Goal: Communication & Community: Answer question/provide support

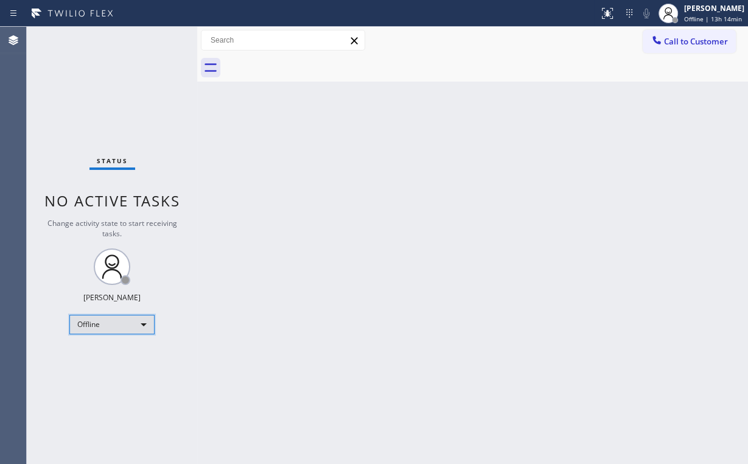
click at [109, 321] on div "Offline" at bounding box center [111, 324] width 85 height 19
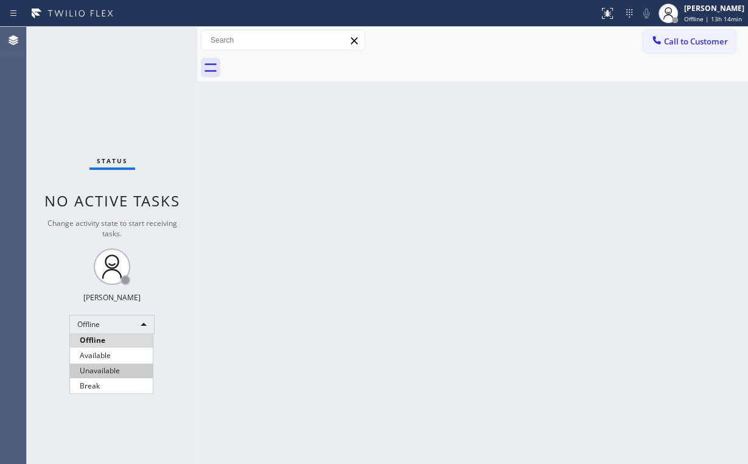
click at [106, 373] on li "Unavailable" at bounding box center [111, 371] width 83 height 15
drag, startPoint x: 322, startPoint y: 353, endPoint x: 280, endPoint y: 406, distance: 67.7
click at [322, 354] on div "Back to Dashboard Change Sender ID Customers Technicians Select a contact Outbo…" at bounding box center [472, 245] width 551 height 437
click at [683, 35] on button "Call to Customer" at bounding box center [689, 41] width 93 height 23
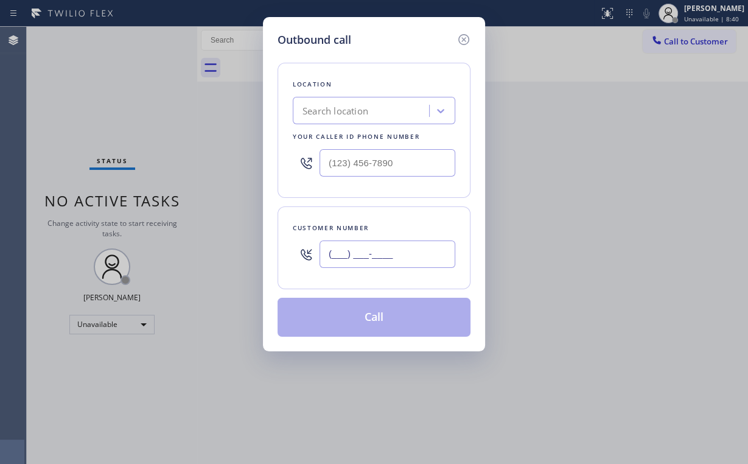
click at [401, 249] on input "(___) ___-____" at bounding box center [388, 254] width 136 height 27
paste input "951) 858-4869"
type input "[PHONE_NUMBER]"
drag, startPoint x: 418, startPoint y: 162, endPoint x: 199, endPoint y: 174, distance: 219.5
click at [241, 167] on div "Outbound call Location Search location Your caller id phone number (___) ___-__…" at bounding box center [374, 232] width 748 height 464
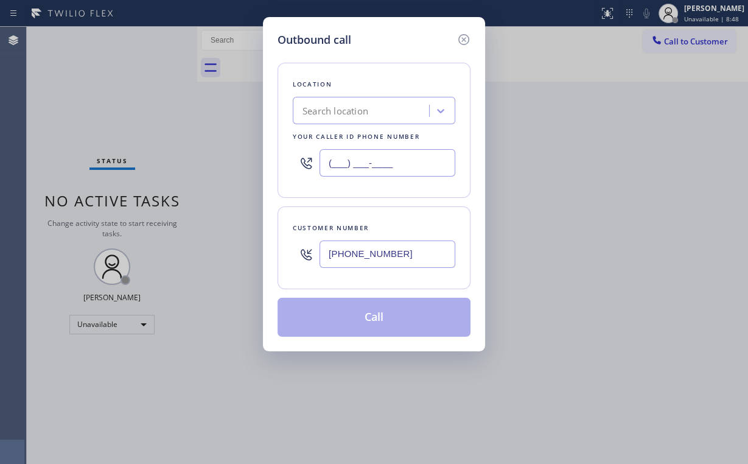
paste input "213) 566-1222"
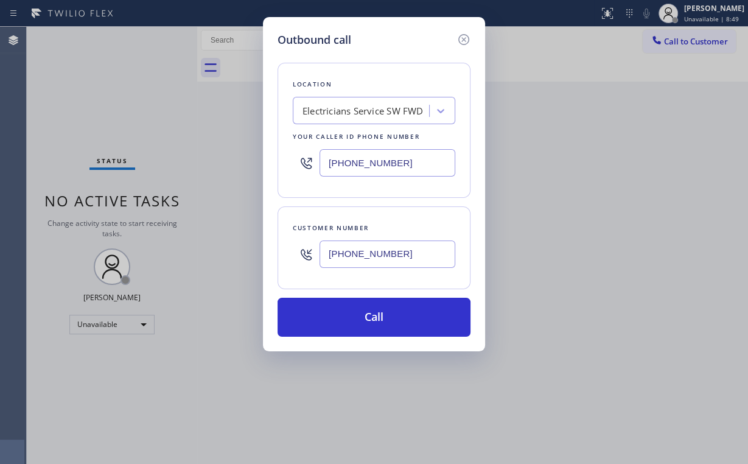
type input "[PHONE_NUMBER]"
click at [371, 255] on input "[PHONE_NUMBER]" at bounding box center [388, 254] width 136 height 27
drag, startPoint x: 421, startPoint y: 253, endPoint x: 280, endPoint y: 251, distance: 141.3
click at [284, 251] on div "Customer number [PHONE_NUMBER]" at bounding box center [374, 247] width 193 height 83
paste input "689) 202-0828"
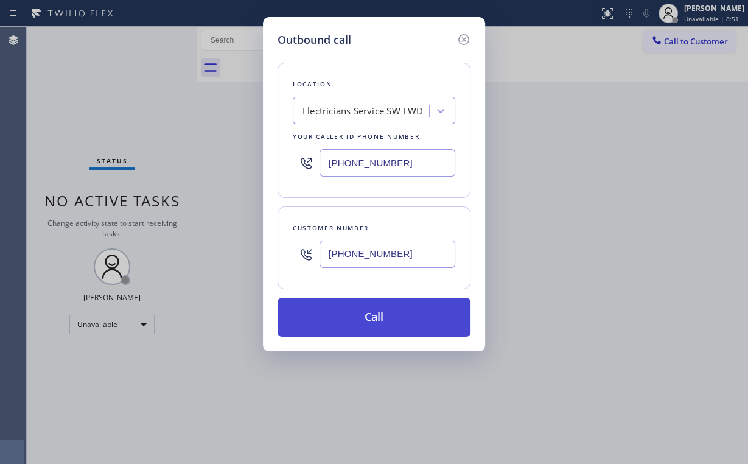
type input "[PHONE_NUMBER]"
click at [365, 319] on button "Call" at bounding box center [374, 317] width 193 height 39
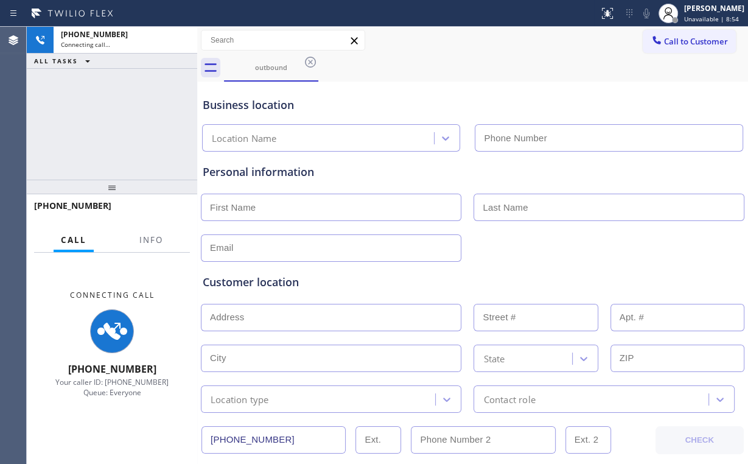
click at [156, 251] on div at bounding box center [151, 251] width 38 height 2
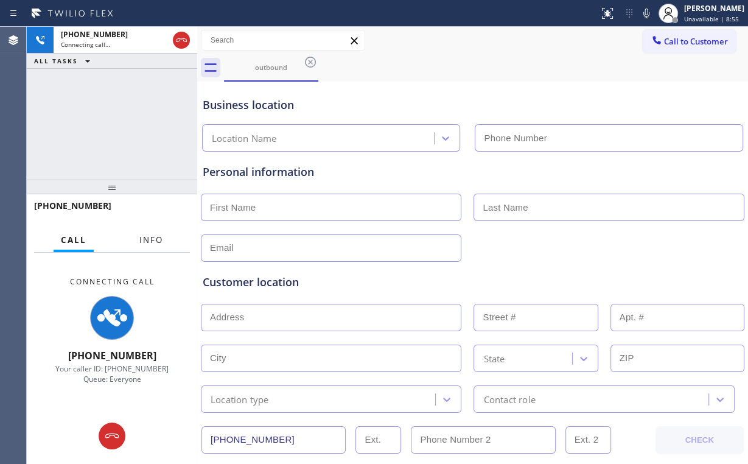
type input "[PHONE_NUMBER]"
click at [157, 244] on span "Info" at bounding box center [151, 239] width 24 height 11
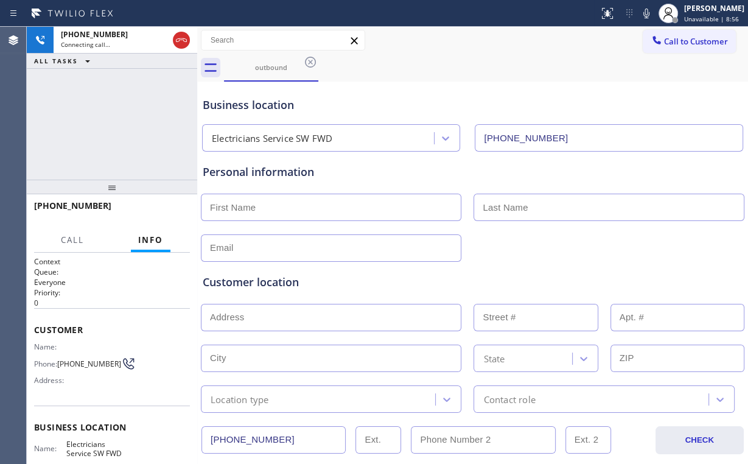
click at [142, 111] on div "[PHONE_NUMBER] Connecting call… ALL TASKS ALL TASKS ACTIVE TASKS TASKS IN WRAP …" at bounding box center [112, 103] width 171 height 153
click at [119, 119] on div "[PHONE_NUMBER] Live | 00:16 ALL TASKS ALL TASKS ACTIVE TASKS TASKS IN WRAP UP" at bounding box center [112, 103] width 171 height 153
click at [115, 122] on div "[PHONE_NUMBER] Live | 00:18 ALL TASKS ALL TASKS ACTIVE TASKS TASKS IN WRAP UP" at bounding box center [112, 103] width 171 height 153
click at [153, 206] on button "HANG UP" at bounding box center [161, 211] width 57 height 17
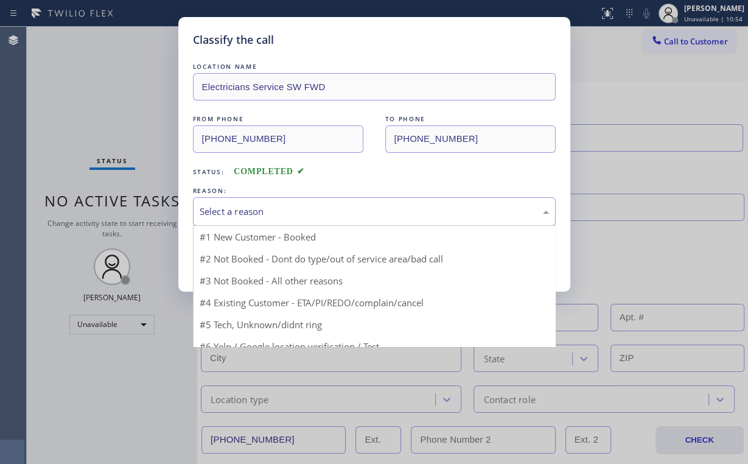
click at [221, 213] on div "Select a reason" at bounding box center [375, 212] width 350 height 14
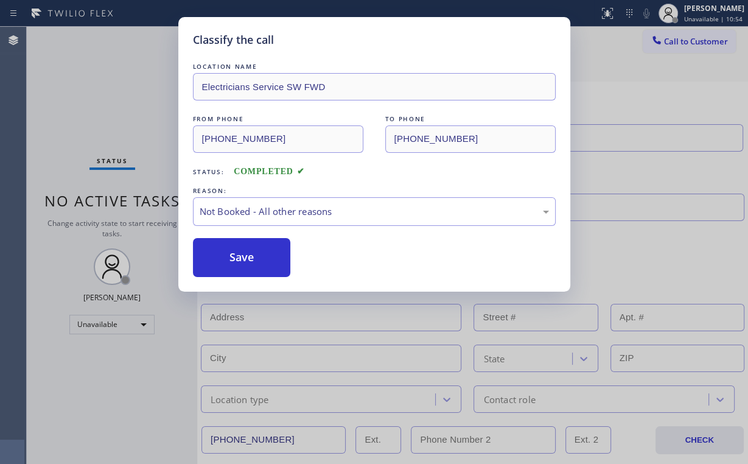
drag, startPoint x: 226, startPoint y: 256, endPoint x: 120, endPoint y: 94, distance: 193.6
click at [226, 255] on button "Save" at bounding box center [242, 257] width 98 height 39
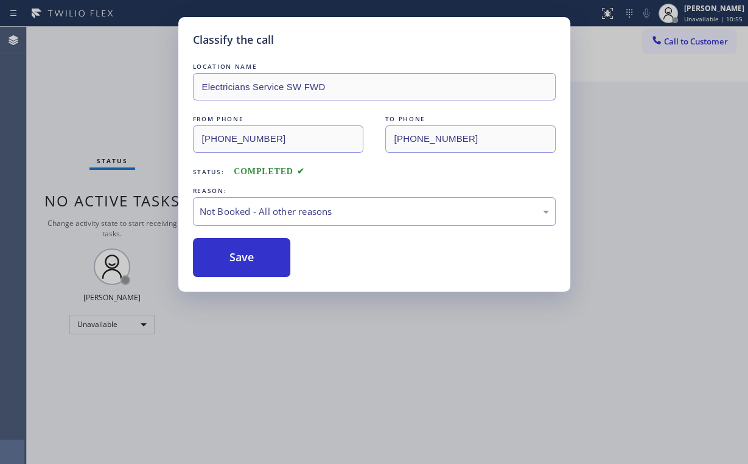
drag, startPoint x: 120, startPoint y: 94, endPoint x: 135, endPoint y: 146, distance: 54.5
click at [120, 95] on div "Classify the call LOCATION NAME Electricians Service SW FWD FROM PHONE [PHONE_N…" at bounding box center [374, 232] width 748 height 464
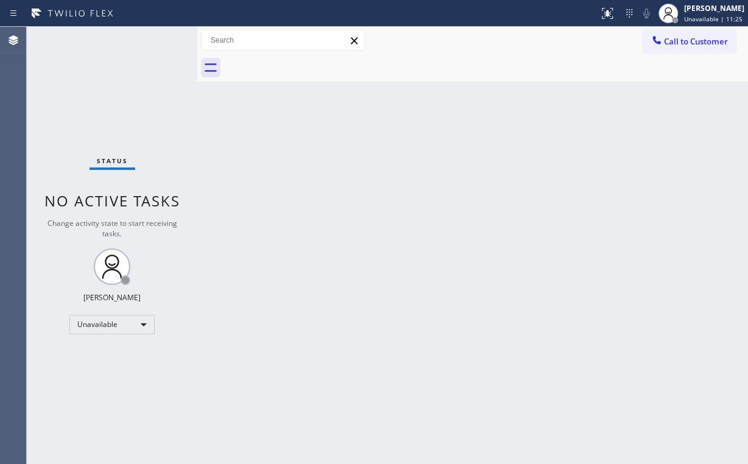
click at [110, 93] on div "Status No active tasks Change activity state to start receiving tasks. [PERSON_…" at bounding box center [112, 245] width 171 height 437
drag, startPoint x: 705, startPoint y: 41, endPoint x: 684, endPoint y: 65, distance: 31.5
click at [703, 46] on span "Call to Customer" at bounding box center [696, 41] width 64 height 11
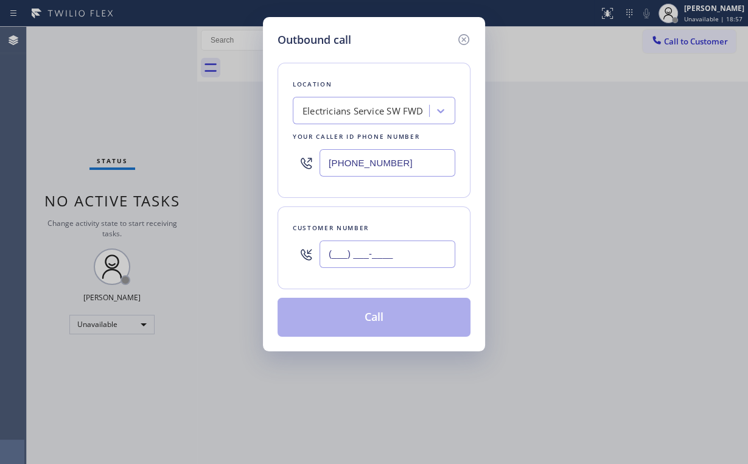
click at [420, 245] on input "(___) ___-____" at bounding box center [388, 254] width 136 height 27
paste input "951) 858-4869"
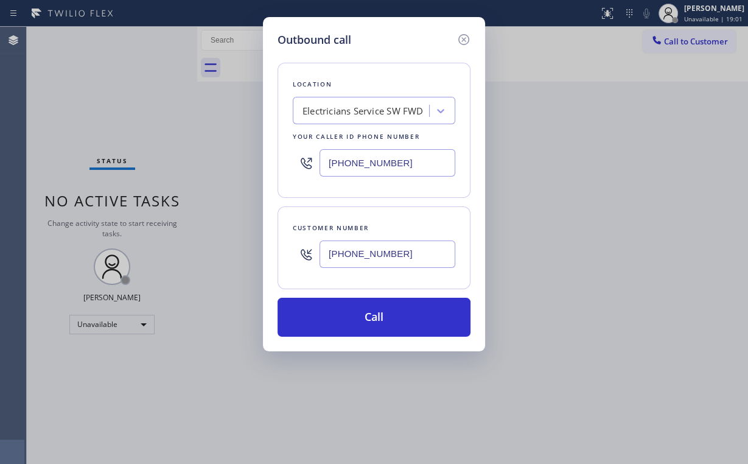
type input "[PHONE_NUMBER]"
drag, startPoint x: 432, startPoint y: 158, endPoint x: 173, endPoint y: 157, distance: 259.4
click at [198, 157] on div "Outbound call Location Electricians Service SW FWD Your caller id phone number …" at bounding box center [374, 232] width 748 height 464
paste input "___) ___-____"
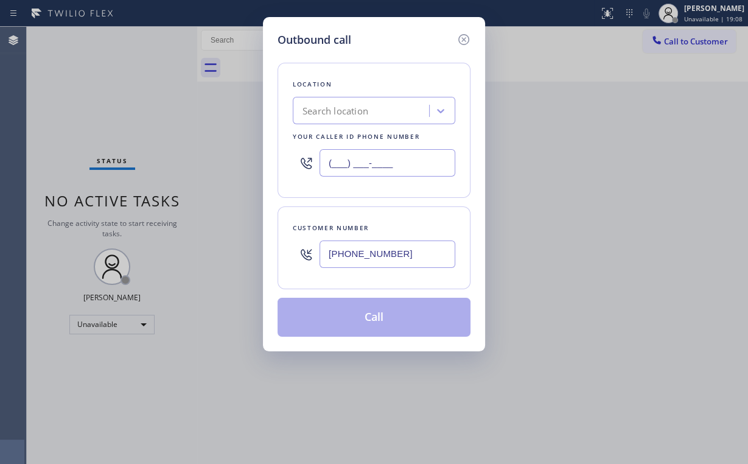
type input "(___) ___-____"
drag, startPoint x: 394, startPoint y: 161, endPoint x: 175, endPoint y: 160, distance: 218.6
click at [228, 160] on div "Outbound call Location Search location Your caller id phone number (___) ___-__…" at bounding box center [374, 232] width 748 height 464
paste input "661) 349-4879"
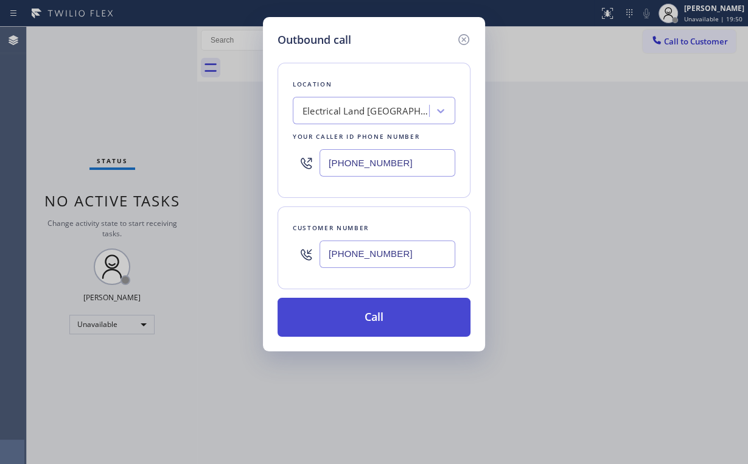
type input "[PHONE_NUMBER]"
drag, startPoint x: 371, startPoint y: 324, endPoint x: 378, endPoint y: 325, distance: 6.8
click at [371, 325] on button "Call" at bounding box center [374, 317] width 193 height 39
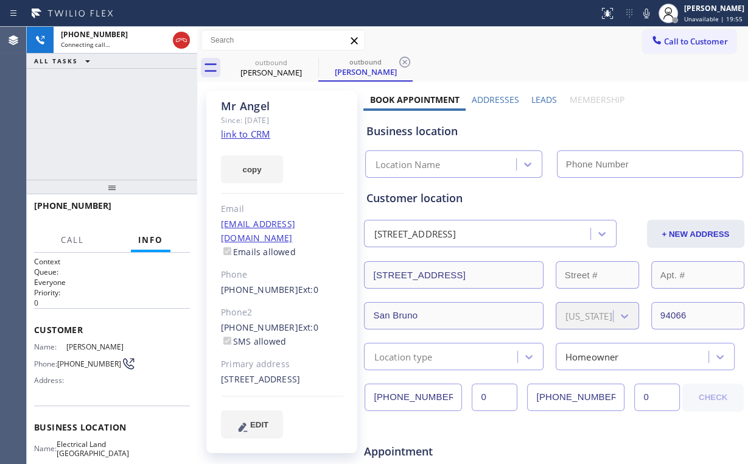
type input "[PHONE_NUMBER]"
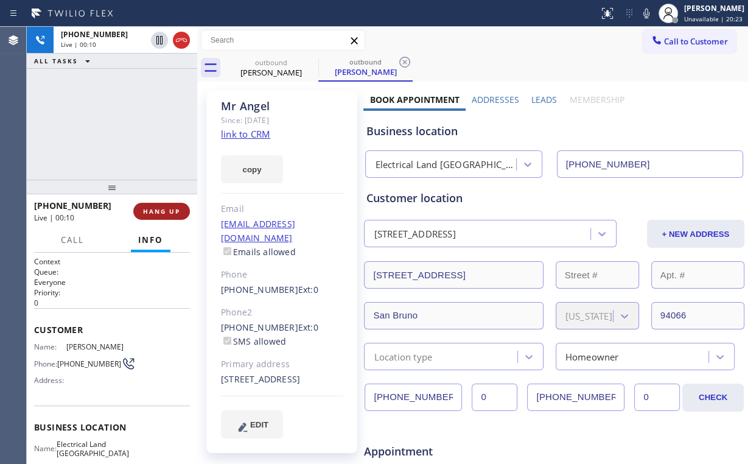
click at [171, 205] on button "HANG UP" at bounding box center [161, 211] width 57 height 17
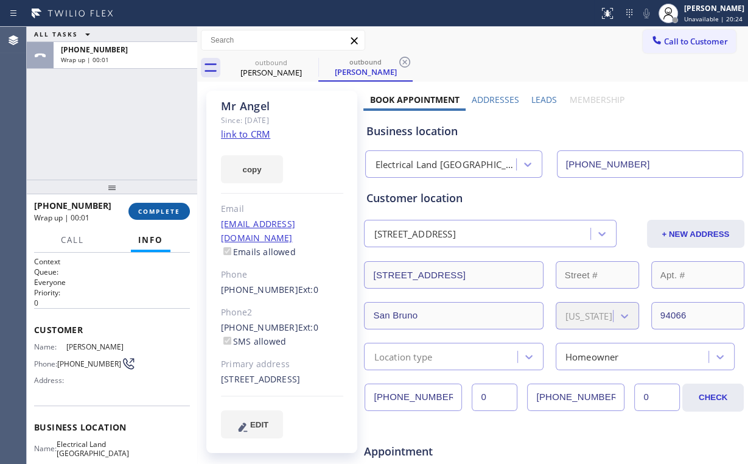
click at [171, 205] on button "COMPLETE" at bounding box center [159, 211] width 62 height 17
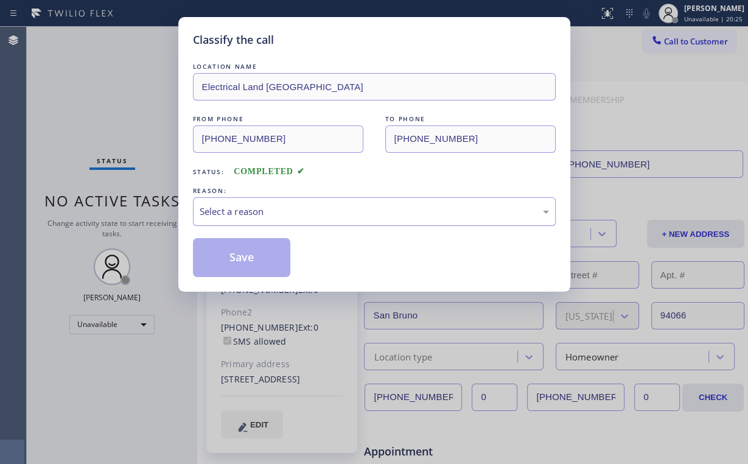
click at [224, 213] on div "Select a reason" at bounding box center [375, 212] width 350 height 14
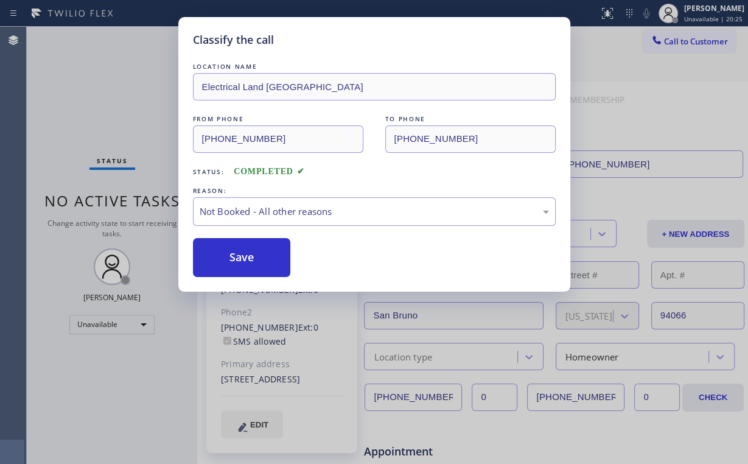
click at [229, 248] on button "Save" at bounding box center [242, 257] width 98 height 39
click at [111, 77] on div "Classify the call LOCATION NAME Electrical Land Santa Clarita FROM PHONE [PHONE…" at bounding box center [374, 232] width 748 height 464
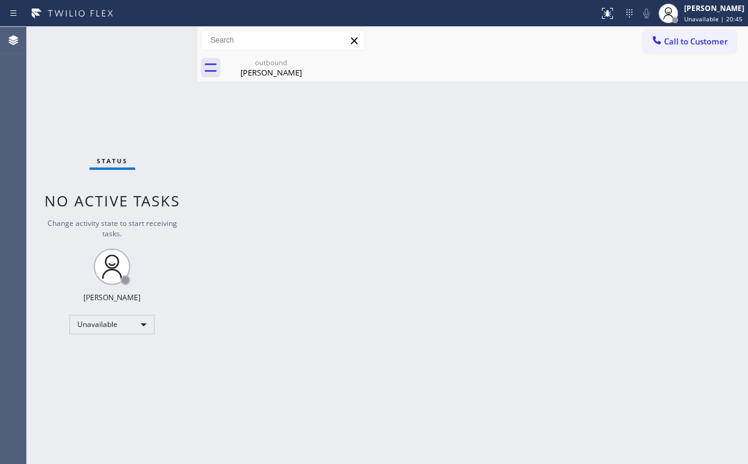
drag, startPoint x: 676, startPoint y: 41, endPoint x: 415, endPoint y: 141, distance: 279.1
click at [671, 42] on span "Call to Customer" at bounding box center [696, 41] width 64 height 11
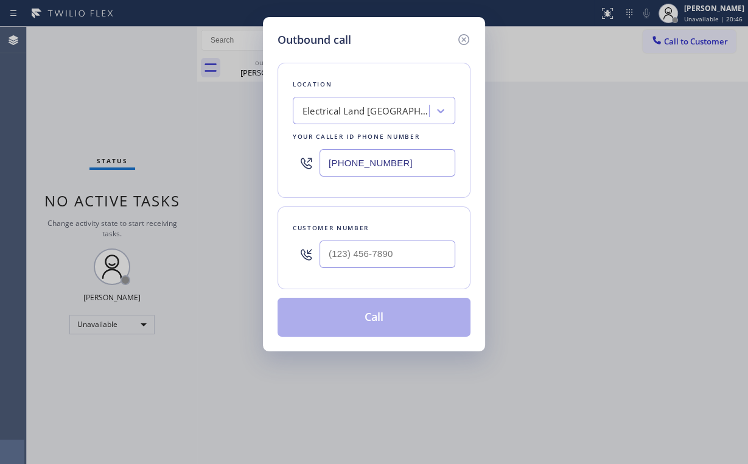
drag, startPoint x: 421, startPoint y: 163, endPoint x: 128, endPoint y: 178, distance: 293.3
click at [168, 174] on div "Outbound call Location Electrical Land [GEOGRAPHIC_DATA] Your caller id phone n…" at bounding box center [374, 232] width 748 height 464
paste input "82) 357-4773"
click at [648, 127] on div "Outbound call Location Superior Heating & Air Cooling Your caller id phone numb…" at bounding box center [374, 232] width 748 height 464
drag, startPoint x: 365, startPoint y: 158, endPoint x: 178, endPoint y: 164, distance: 187.6
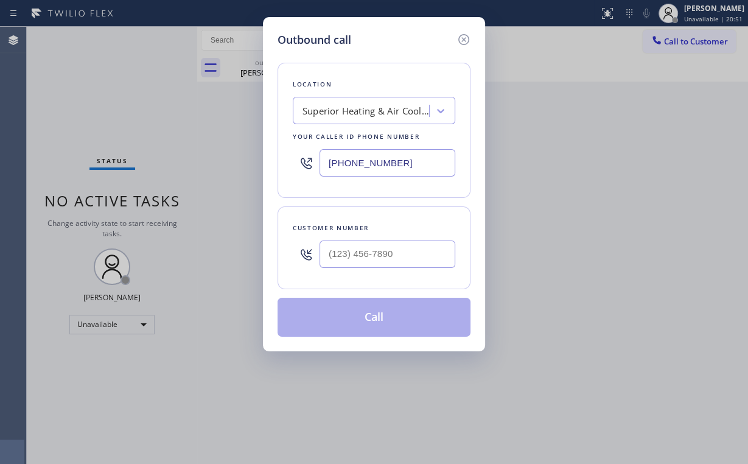
click at [220, 160] on div "Outbound call Location Superior Heating & Air Cooling Your caller id phone numb…" at bounding box center [374, 232] width 748 height 464
paste input "text"
type input "[PHONE_NUMBER]"
click at [407, 241] on input "(___) ___-____" at bounding box center [388, 254] width 136 height 27
paste input "214) 984-6393"
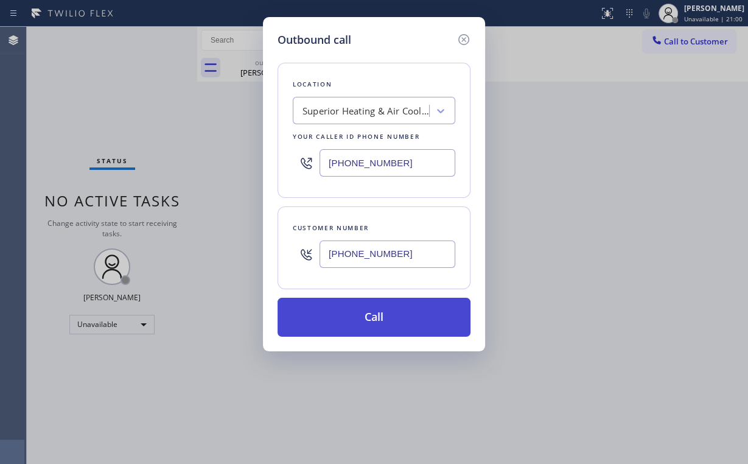
type input "[PHONE_NUMBER]"
click at [373, 314] on button "Call" at bounding box center [374, 317] width 193 height 39
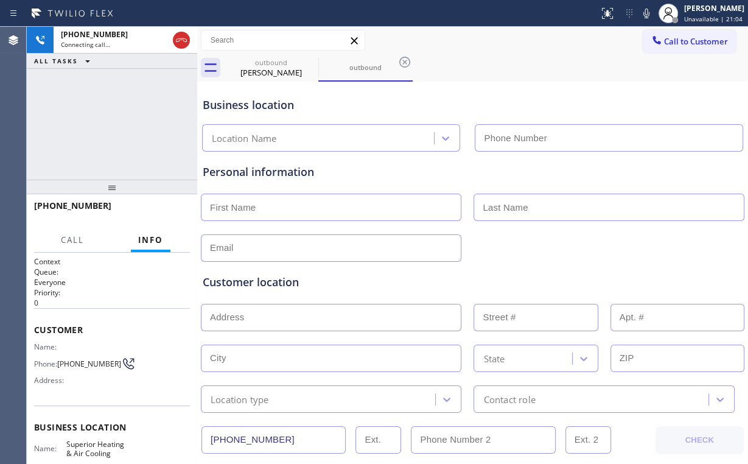
type input "[PHONE_NUMBER]"
click at [104, 115] on div "[PHONE_NUMBER] Connecting call… ALL TASKS ALL TASKS ACTIVE TASKS TASKS IN WRAP …" at bounding box center [112, 103] width 171 height 153
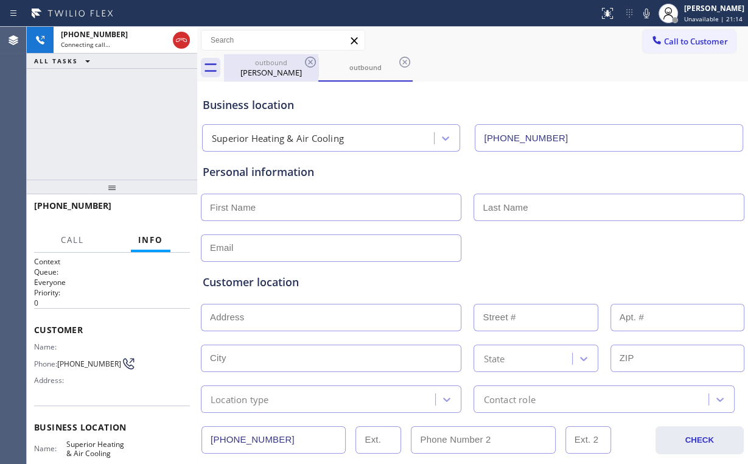
drag, startPoint x: 275, startPoint y: 67, endPoint x: 304, endPoint y: 63, distance: 30.1
click at [275, 67] on div "[PERSON_NAME]" at bounding box center [271, 72] width 92 height 11
type input "[PHONE_NUMBER]"
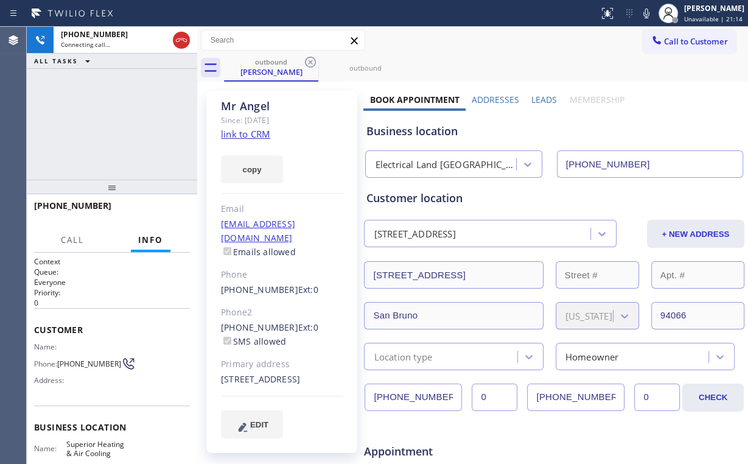
drag, startPoint x: 306, startPoint y: 61, endPoint x: 441, endPoint y: 13, distance: 142.9
click at [307, 61] on icon at bounding box center [310, 62] width 15 height 15
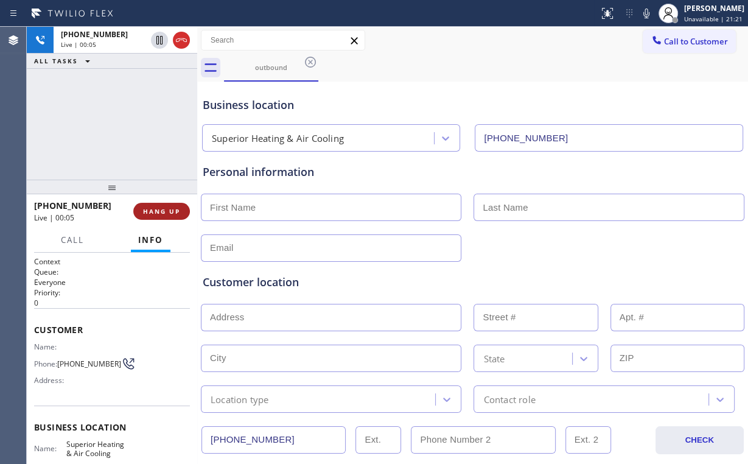
click at [156, 208] on span "HANG UP" at bounding box center [161, 211] width 37 height 9
click at [166, 207] on span "HANG UP" at bounding box center [161, 211] width 37 height 9
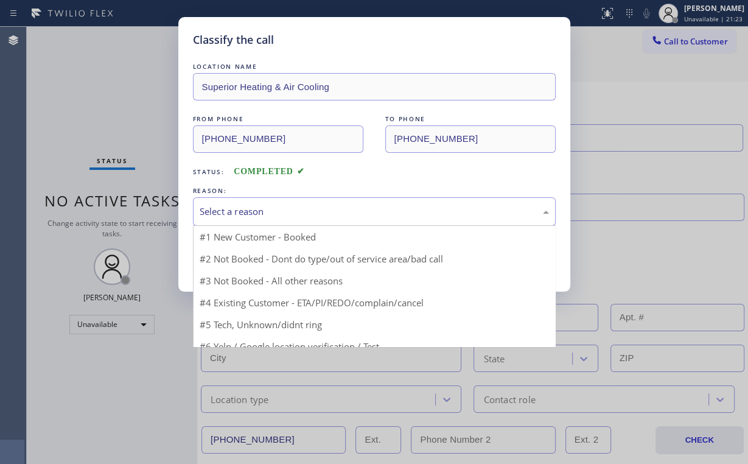
click at [227, 209] on div "Select a reason" at bounding box center [375, 212] width 350 height 14
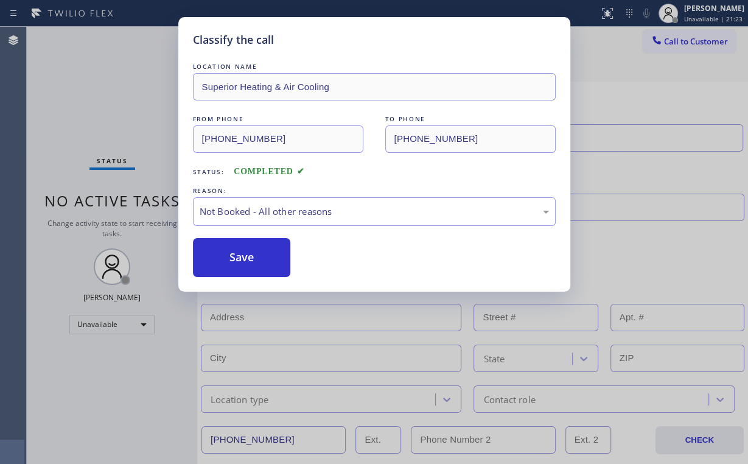
drag, startPoint x: 239, startPoint y: 258, endPoint x: 71, endPoint y: 81, distance: 244.2
click at [239, 258] on button "Save" at bounding box center [242, 257] width 98 height 39
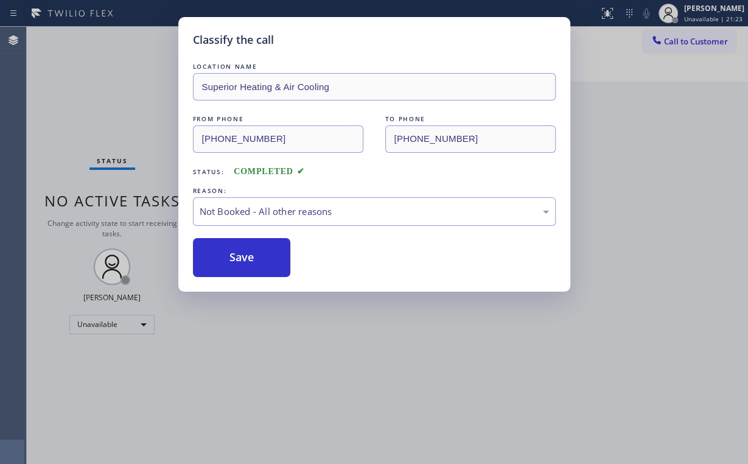
click at [78, 80] on div "Classify the call LOCATION NAME Superior Heating & Air Cooling FROM PHONE [PHON…" at bounding box center [374, 232] width 748 height 464
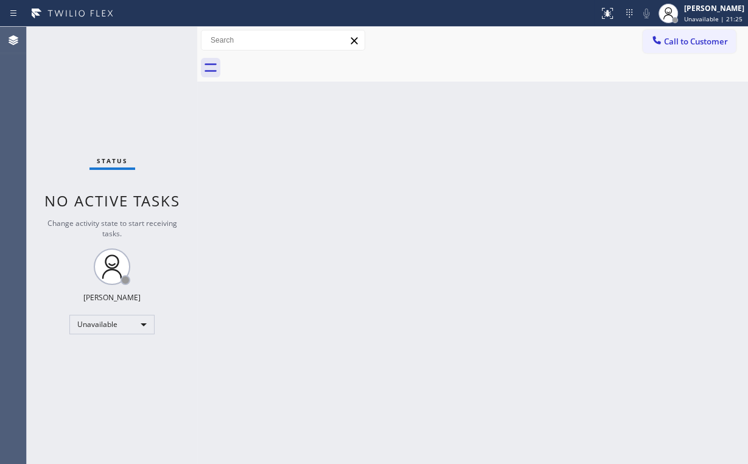
click at [347, 165] on div "Back to Dashboard Change Sender ID Customers Technicians Select a contact Outbo…" at bounding box center [472, 245] width 551 height 437
click at [704, 42] on span "Call to Customer" at bounding box center [696, 41] width 64 height 11
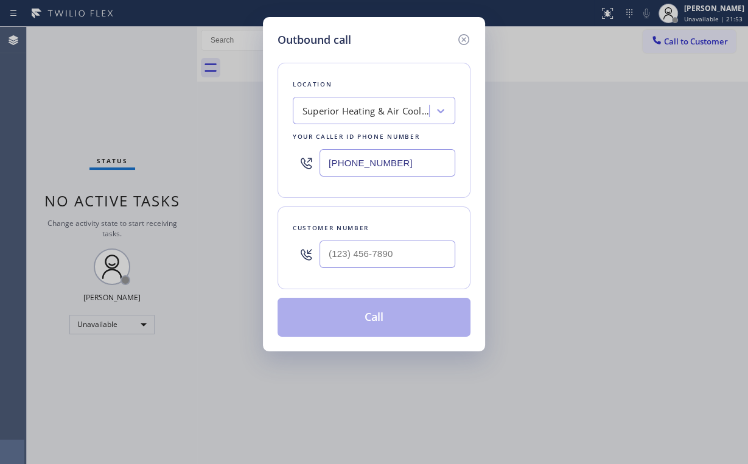
drag, startPoint x: 408, startPoint y: 169, endPoint x: 277, endPoint y: 174, distance: 131.0
click at [278, 174] on div "Location Superior Heating & Air Cooling Your caller id phone number [PHONE_NUMB…" at bounding box center [374, 130] width 193 height 135
paste input "562) 317-7564"
type input "[PHONE_NUMBER]"
click at [363, 253] on input "(___) ___-____" at bounding box center [388, 254] width 136 height 27
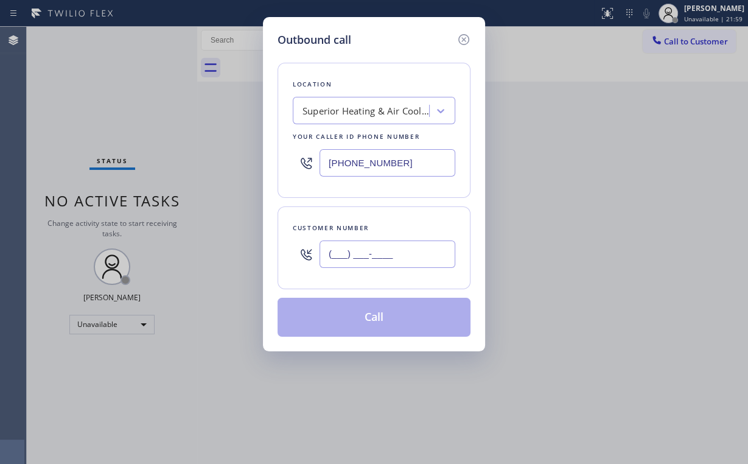
paste input "213) 997-8446"
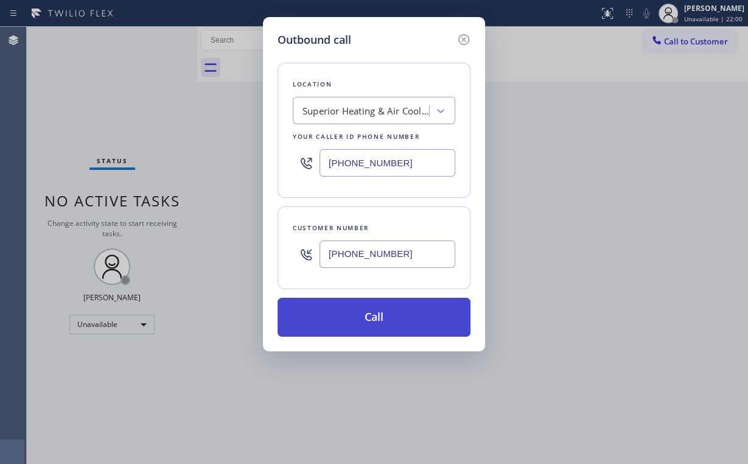
type input "[PHONE_NUMBER]"
click at [350, 326] on button "Call" at bounding box center [374, 317] width 193 height 39
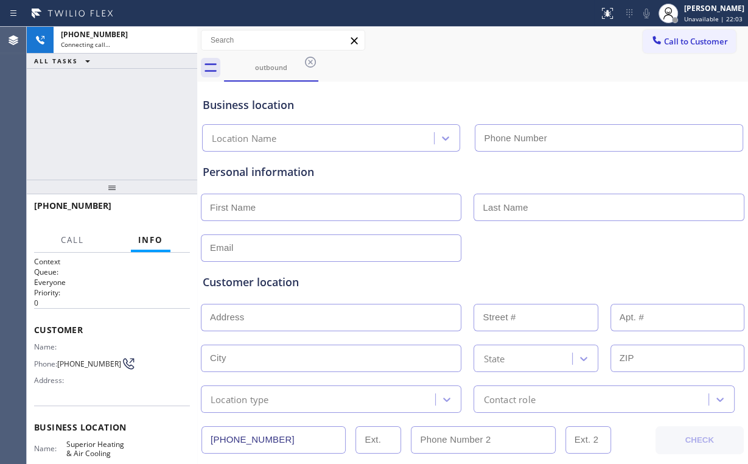
type input "[PHONE_NUMBER]"
click at [107, 128] on div "[PHONE_NUMBER] Connecting call… ALL TASKS ALL TASKS ACTIVE TASKS TASKS IN WRAP …" at bounding box center [112, 103] width 171 height 153
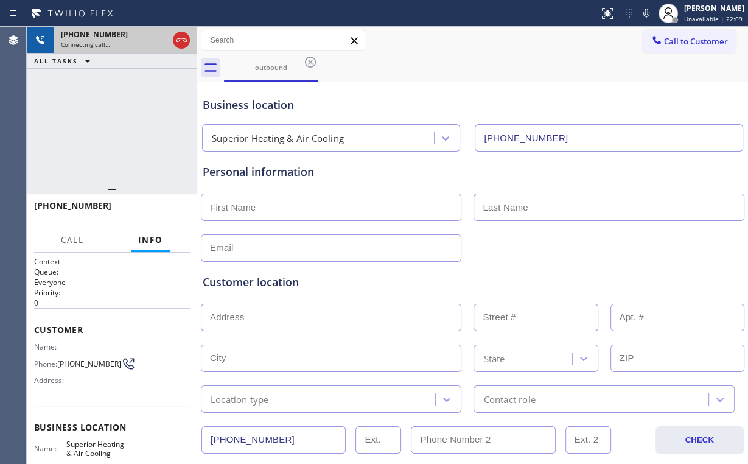
click at [182, 38] on icon at bounding box center [181, 40] width 11 height 4
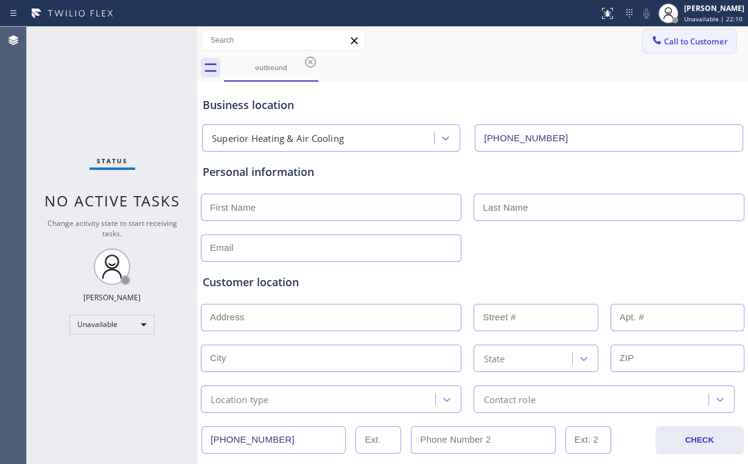
click at [678, 40] on span "Call to Customer" at bounding box center [696, 41] width 64 height 11
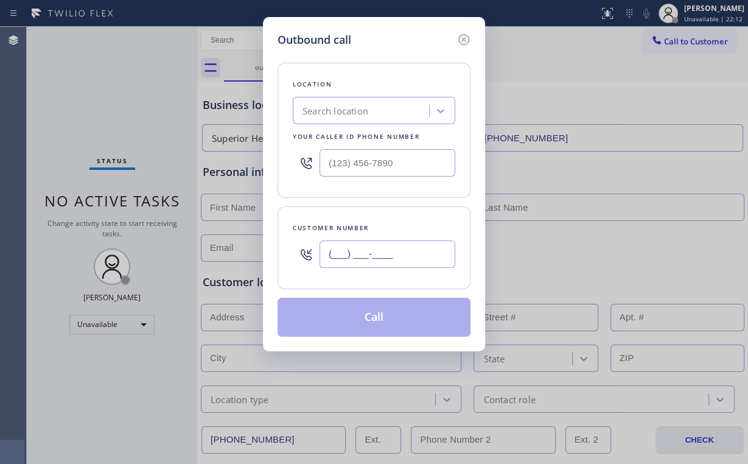
click at [434, 253] on input "(___) ___-____" at bounding box center [388, 254] width 136 height 27
paste input "213) 997-8446"
type input "[PHONE_NUMBER]"
click at [397, 63] on div "Location Search location Your caller id phone number" at bounding box center [374, 130] width 193 height 135
drag, startPoint x: 381, startPoint y: 159, endPoint x: 436, endPoint y: 151, distance: 55.4
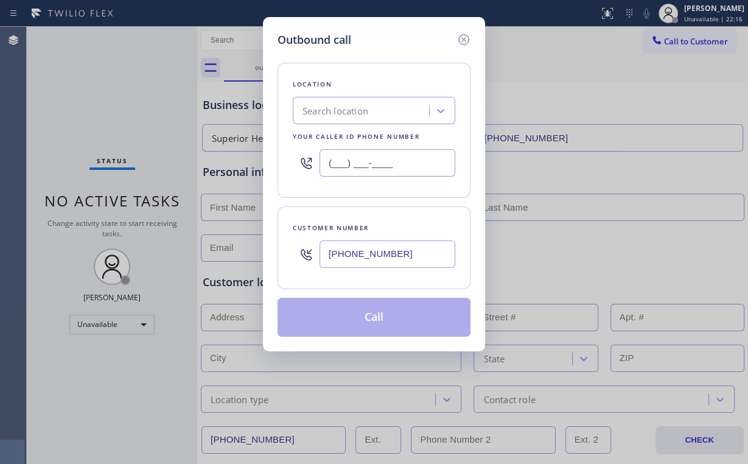
click at [382, 159] on input "(___) ___-____" at bounding box center [388, 162] width 136 height 27
paste input "877) 777-0796"
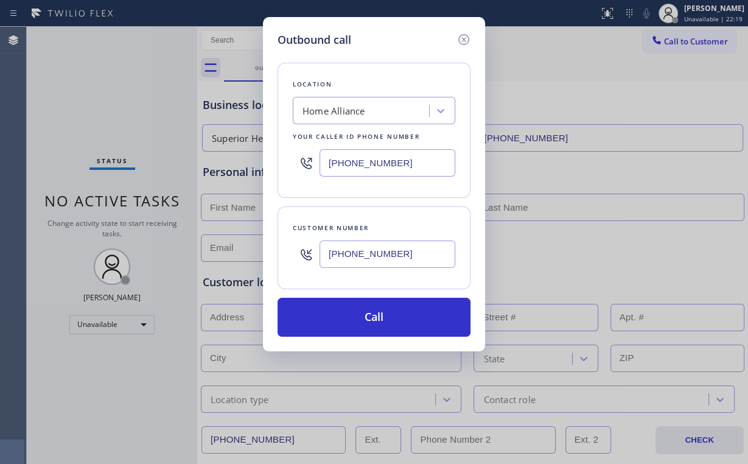
drag, startPoint x: 409, startPoint y: 168, endPoint x: 68, endPoint y: 228, distance: 346.3
click at [193, 202] on div "Outbound call Location Home Alliance Your caller id phone number [PHONE_NUMBER]…" at bounding box center [374, 232] width 748 height 464
click at [378, 77] on div "Location Home Alliance Your caller id phone number [PHONE_NUMBER]" at bounding box center [374, 130] width 193 height 135
drag, startPoint x: 412, startPoint y: 167, endPoint x: 183, endPoint y: 187, distance: 230.4
click at [222, 175] on div "Outbound call Location Home Alliance Your caller id phone number [PHONE_NUMBER]…" at bounding box center [374, 232] width 748 height 464
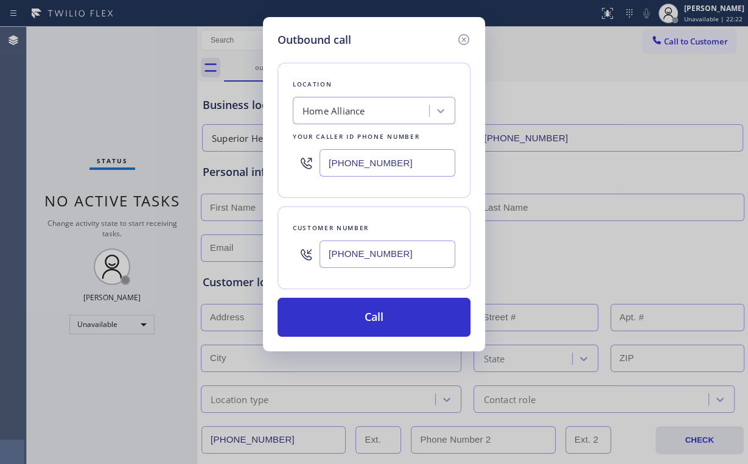
paste input "55) 731-4952"
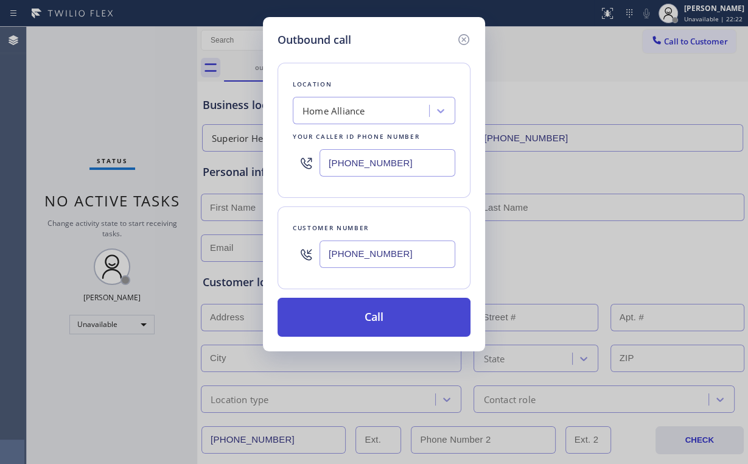
type input "[PHONE_NUMBER]"
click at [343, 310] on button "Call" at bounding box center [374, 317] width 193 height 39
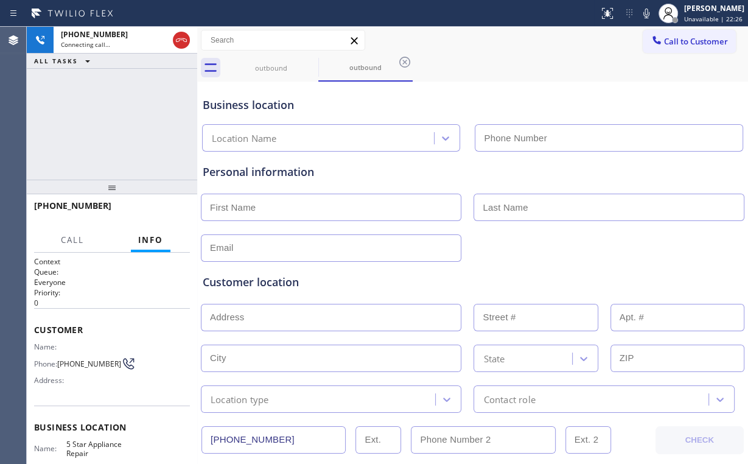
type input "[PHONE_NUMBER]"
click at [113, 135] on div "[PHONE_NUMBER] Connecting call… ALL TASKS ALL TASKS ACTIVE TASKS TASKS IN WRAP …" at bounding box center [112, 103] width 171 height 153
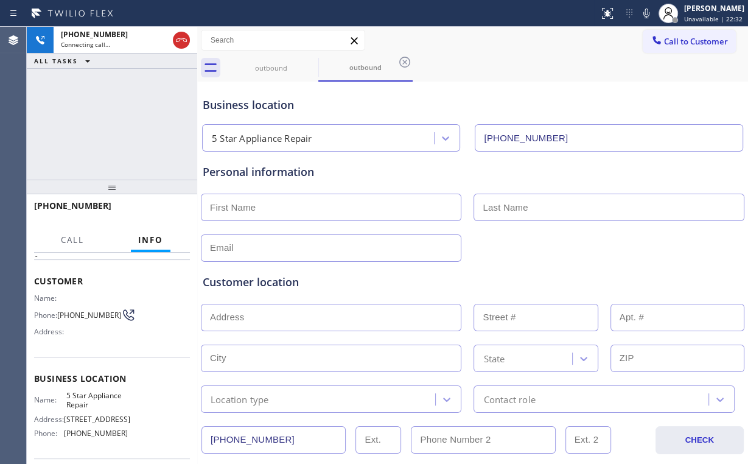
scroll to position [49, 0]
drag, startPoint x: 98, startPoint y: 71, endPoint x: 192, endPoint y: 119, distance: 105.9
click at [99, 71] on div "[PHONE_NUMBER] Connecting call… ALL TASKS ALL TASKS ACTIVE TASKS TASKS IN WRAP …" at bounding box center [112, 103] width 171 height 153
click at [269, 68] on div "outbound" at bounding box center [271, 67] width 92 height 9
click at [307, 62] on icon at bounding box center [310, 62] width 15 height 15
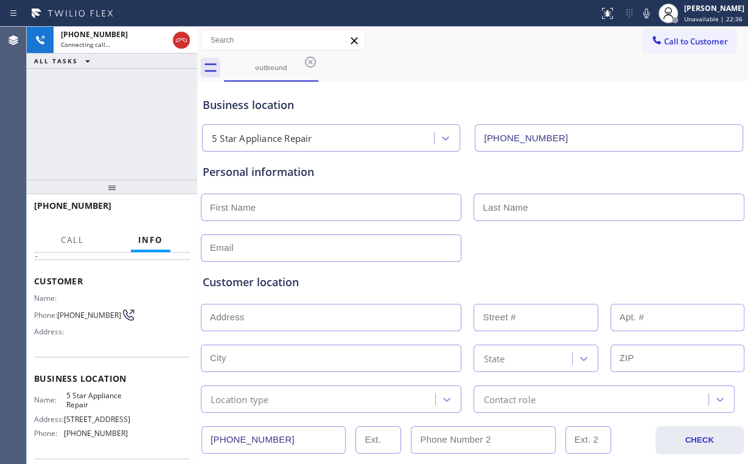
click at [100, 108] on div "[PHONE_NUMBER] Connecting call… ALL TASKS ALL TASKS ACTIVE TASKS TASKS IN WRAP …" at bounding box center [112, 103] width 171 height 153
click at [121, 125] on div "[PHONE_NUMBER] Live | 00:13 ALL TASKS ALL TASKS ACTIVE TASKS TASKS IN WRAP UP" at bounding box center [112, 103] width 171 height 153
click at [121, 125] on div "[PHONE_NUMBER] Live | 00:14 ALL TASKS ALL TASKS ACTIVE TASKS TASKS IN WRAP UP" at bounding box center [112, 103] width 171 height 153
drag, startPoint x: 121, startPoint y: 125, endPoint x: 208, endPoint y: 136, distance: 87.2
click at [121, 125] on div "[PHONE_NUMBER] Live | 00:14 ALL TASKS ALL TASKS ACTIVE TASKS TASKS IN WRAP UP" at bounding box center [112, 103] width 171 height 153
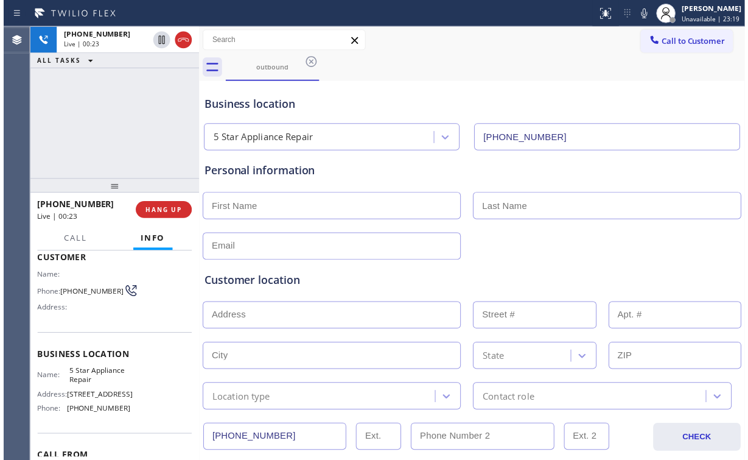
scroll to position [97, 0]
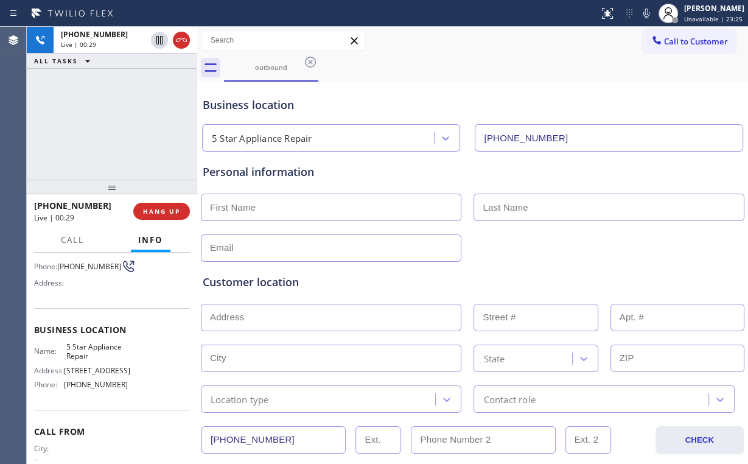
click at [142, 119] on div "[PHONE_NUMBER] Live | 00:29 ALL TASKS ALL TASKS ACTIVE TASKS TASKS IN WRAP UP" at bounding box center [112, 103] width 171 height 153
drag, startPoint x: 141, startPoint y: 115, endPoint x: 149, endPoint y: 148, distance: 33.8
click at [140, 115] on div "[PHONE_NUMBER] Live | 00:30 ALL TASKS ALL TASKS ACTIVE TASKS TASKS IN WRAP UP" at bounding box center [112, 103] width 171 height 153
click at [160, 212] on span "HANG UP" at bounding box center [161, 211] width 37 height 9
click at [160, 211] on span "HANG UP" at bounding box center [161, 211] width 37 height 9
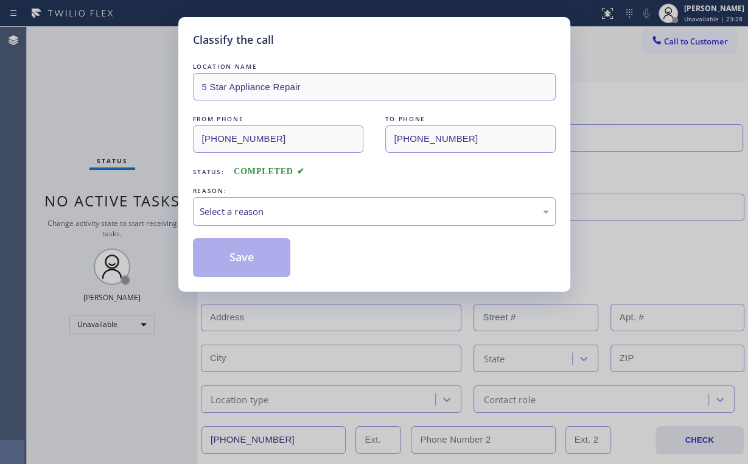
click at [256, 215] on div "Select a reason" at bounding box center [375, 212] width 350 height 14
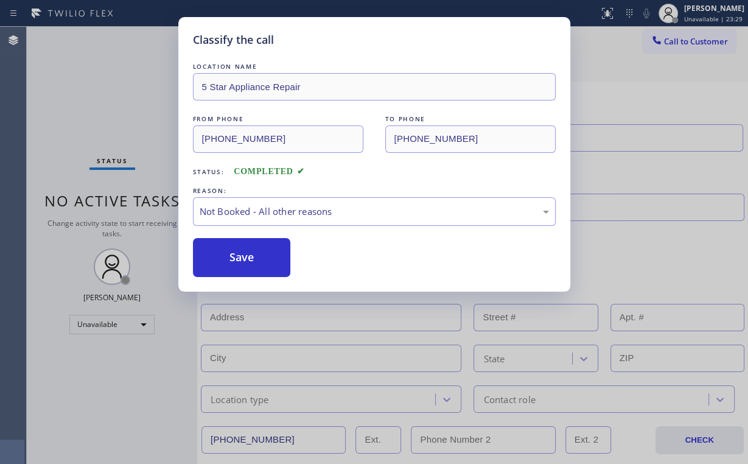
click at [245, 255] on button "Save" at bounding box center [242, 257] width 98 height 39
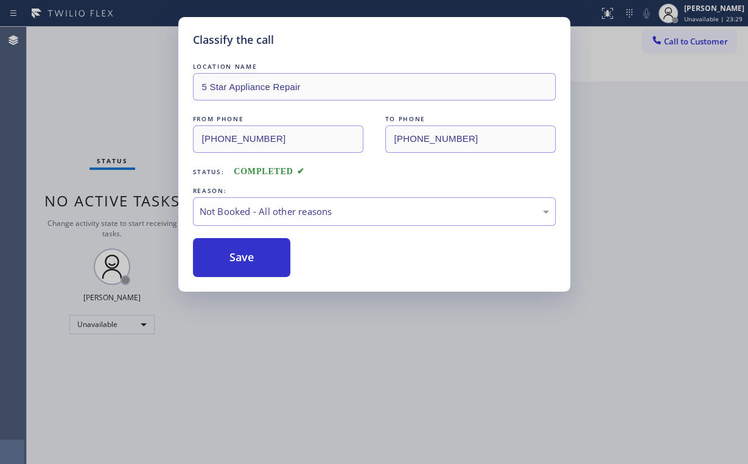
click at [122, 90] on div "Classify the call LOCATION NAME 5 Star Appliance Repair FROM PHONE [PHONE_NUMBE…" at bounding box center [374, 232] width 748 height 464
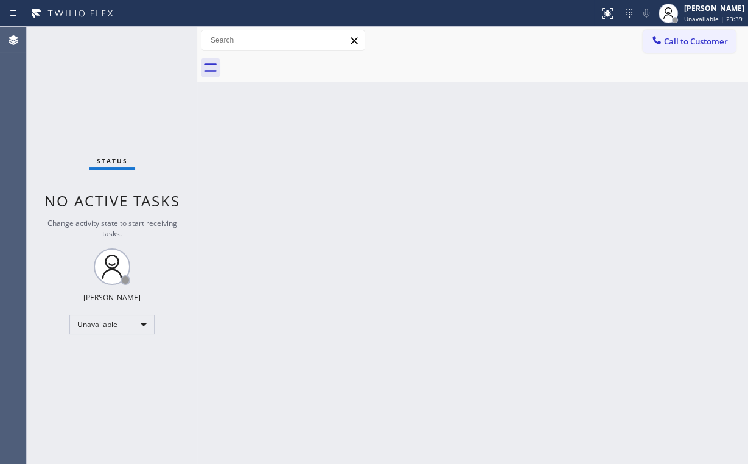
drag, startPoint x: 458, startPoint y: 207, endPoint x: 263, endPoint y: 161, distance: 200.3
click at [457, 208] on div "Back to Dashboard Change Sender ID Customers Technicians Select a contact Outbo…" at bounding box center [472, 245] width 551 height 437
drag, startPoint x: 664, startPoint y: 39, endPoint x: 404, endPoint y: 204, distance: 307.5
click at [661, 41] on div at bounding box center [657, 41] width 15 height 15
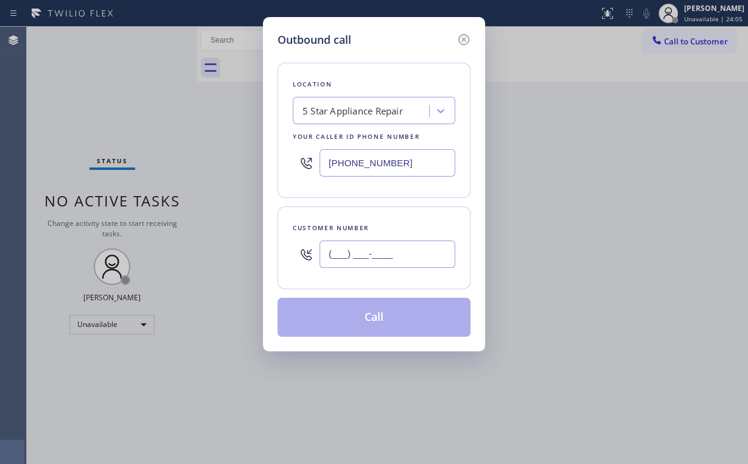
click at [390, 255] on input "(___) ___-____" at bounding box center [388, 254] width 136 height 27
paste input "619) 340-5491"
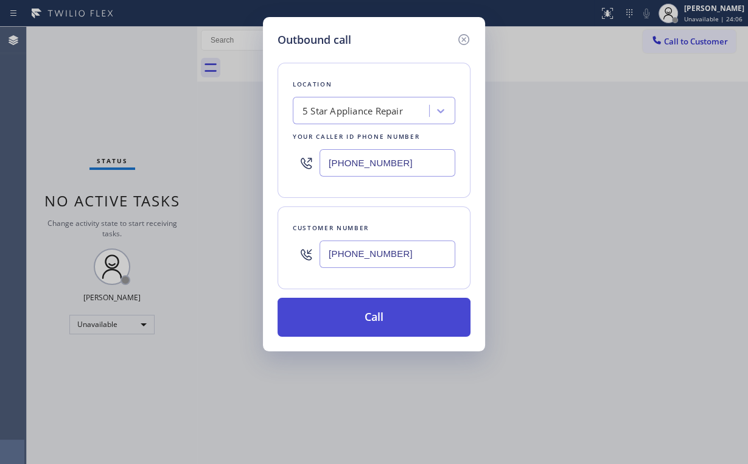
type input "[PHONE_NUMBER]"
click at [367, 320] on button "Call" at bounding box center [374, 317] width 193 height 39
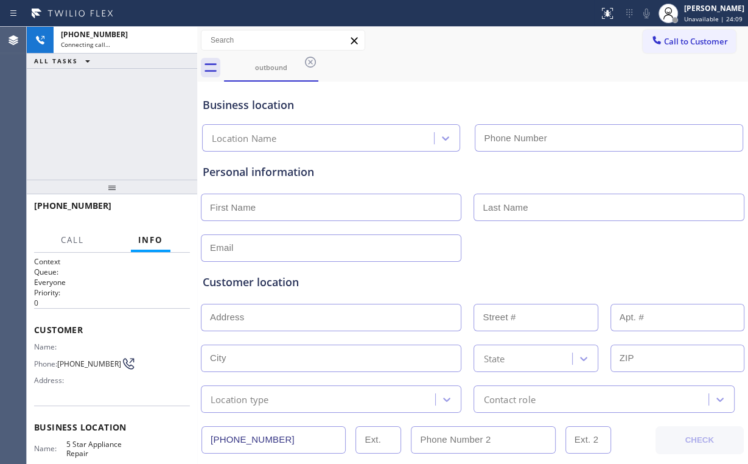
type input "[PHONE_NUMBER]"
click at [147, 155] on div "[PHONE_NUMBER] Connecting call… ALL TASKS ALL TASKS ACTIVE TASKS TASKS IN WRAP …" at bounding box center [112, 103] width 171 height 153
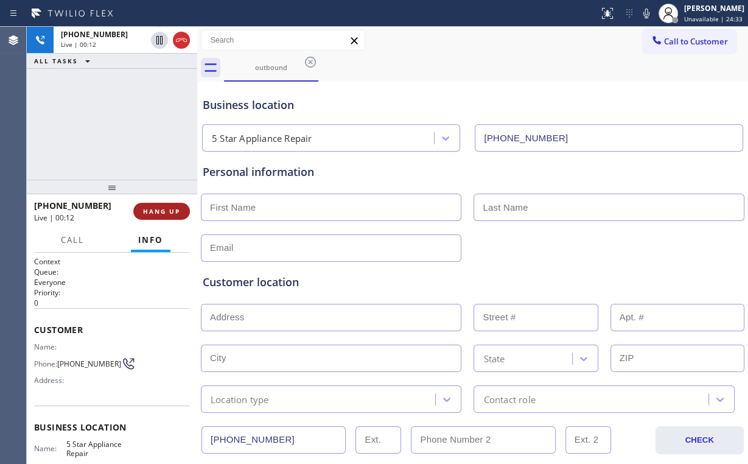
click at [171, 212] on span "HANG UP" at bounding box center [161, 211] width 37 height 9
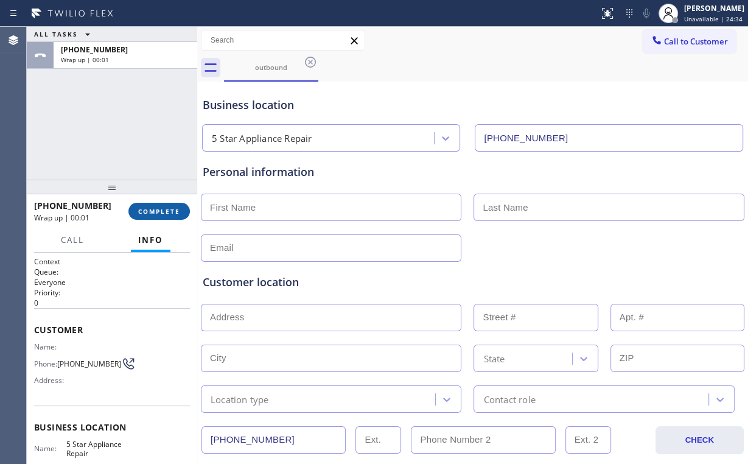
click at [163, 214] on span "COMPLETE" at bounding box center [159, 211] width 42 height 9
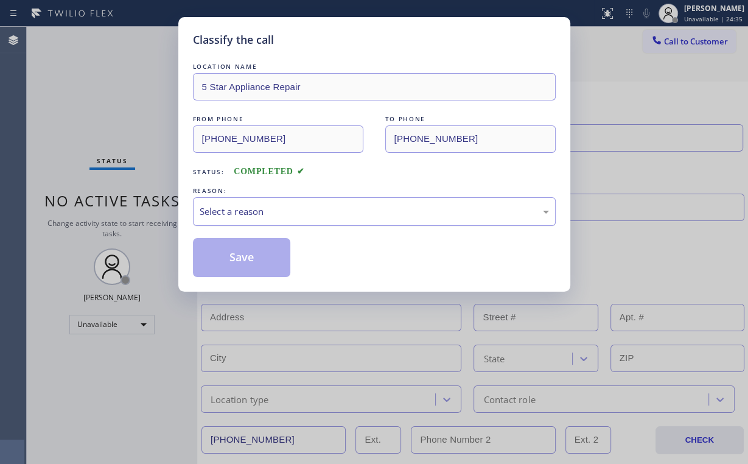
drag, startPoint x: 243, startPoint y: 212, endPoint x: 244, endPoint y: 219, distance: 7.3
click at [243, 212] on div "Select a reason" at bounding box center [375, 212] width 350 height 14
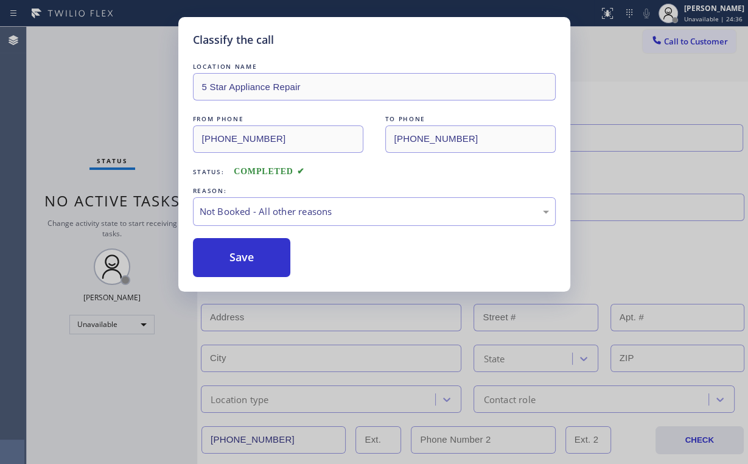
click at [241, 253] on button "Save" at bounding box center [242, 257] width 98 height 39
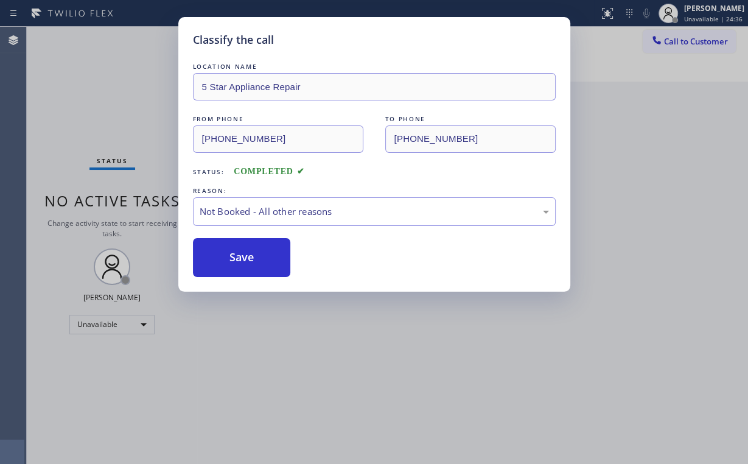
click at [116, 93] on div "Classify the call LOCATION NAME 5 Star Appliance Repair FROM PHONE [PHONE_NUMBE…" at bounding box center [374, 232] width 748 height 464
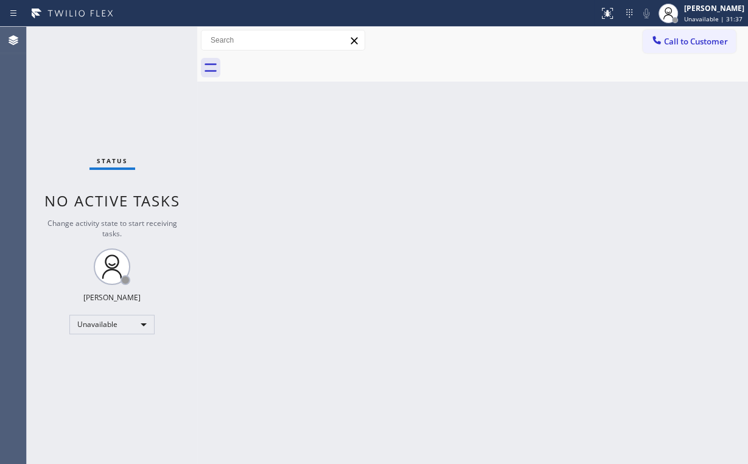
drag, startPoint x: 110, startPoint y: 111, endPoint x: 99, endPoint y: 12, distance: 99.8
click at [110, 106] on div "Status No active tasks Change activity state to start receiving tasks. [PERSON_…" at bounding box center [112, 245] width 171 height 437
click at [681, 42] on span "Call to Customer" at bounding box center [696, 41] width 64 height 11
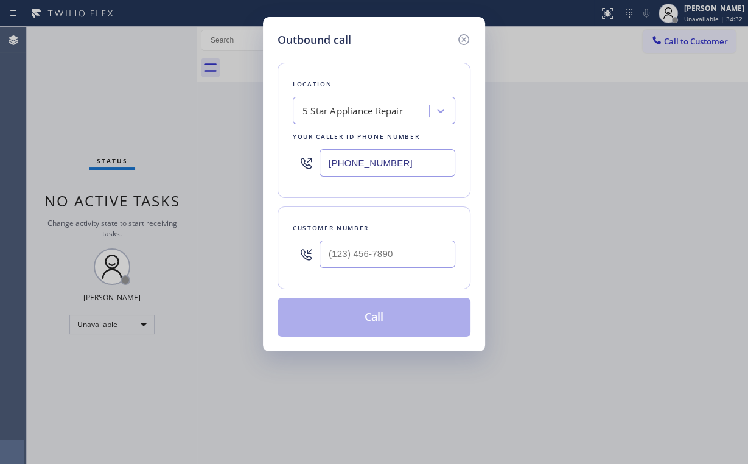
drag, startPoint x: 421, startPoint y: 163, endPoint x: 248, endPoint y: 172, distance: 172.5
click at [256, 171] on div "Outbound call Location 5 Star Appliance Repair Your caller id phone number [PHO…" at bounding box center [374, 232] width 748 height 464
paste input "323) 210-4589"
type input "[PHONE_NUMBER]"
click at [375, 256] on input "(___) ___-____" at bounding box center [388, 254] width 136 height 27
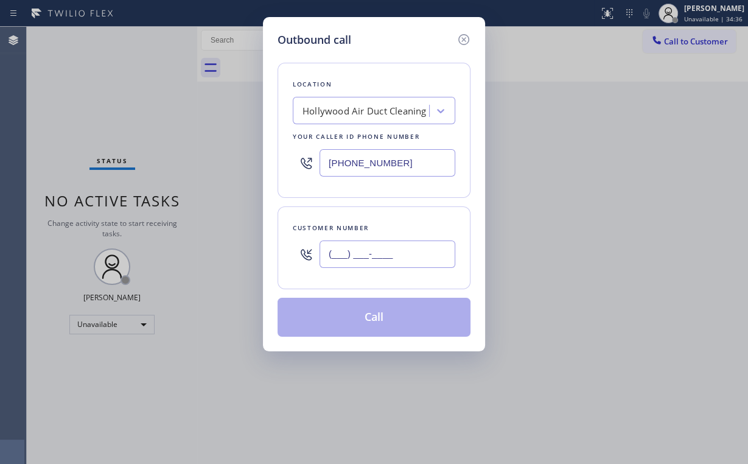
paste input "323) 481-2812"
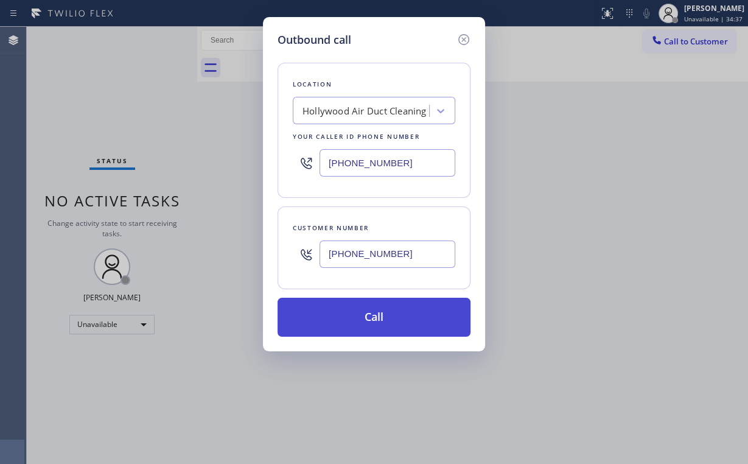
type input "[PHONE_NUMBER]"
click at [368, 314] on button "Call" at bounding box center [374, 317] width 193 height 39
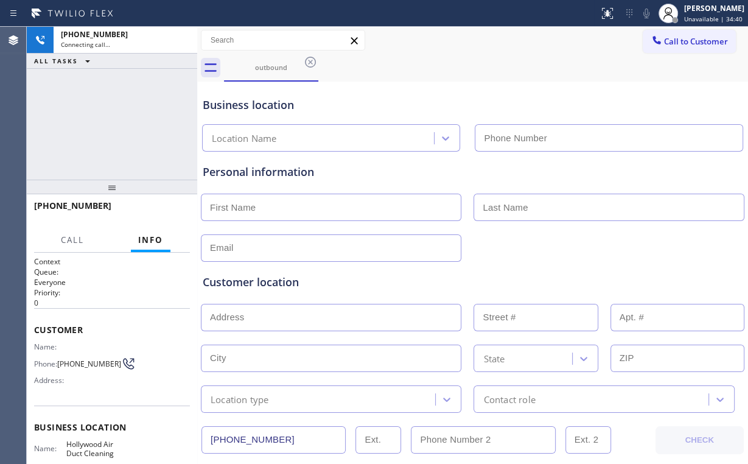
type input "[PHONE_NUMBER]"
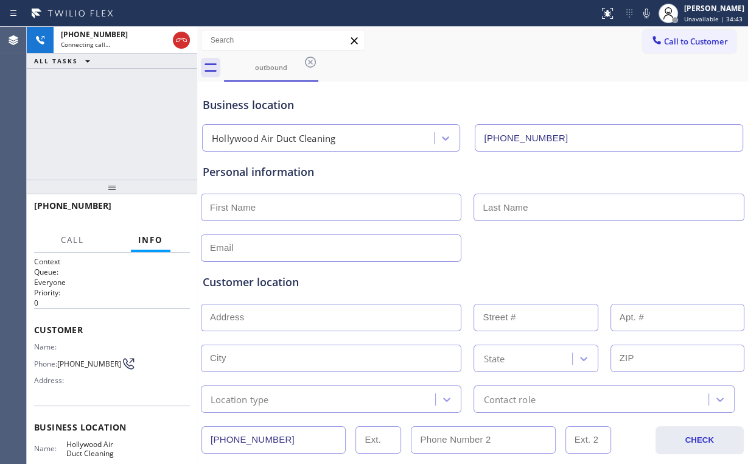
click at [94, 97] on div "[PHONE_NUMBER] Connecting call… ALL TASKS ALL TASKS ACTIVE TASKS TASKS IN WRAP …" at bounding box center [112, 103] width 171 height 153
drag, startPoint x: 97, startPoint y: 114, endPoint x: 143, endPoint y: 125, distance: 47.6
click at [97, 114] on div "[PHONE_NUMBER] Live | 00:37 ALL TASKS ALL TASKS ACTIVE TASKS TASKS IN WRAP UP" at bounding box center [112, 103] width 171 height 153
click at [167, 213] on span "HANG UP" at bounding box center [161, 211] width 37 height 9
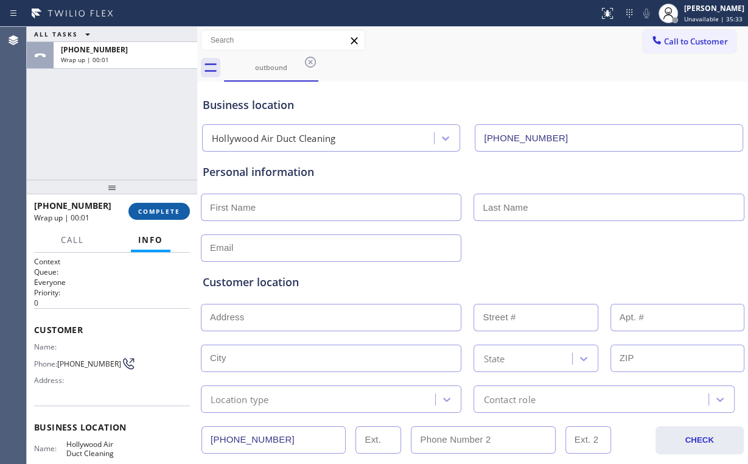
click at [167, 213] on span "COMPLETE" at bounding box center [159, 211] width 42 height 9
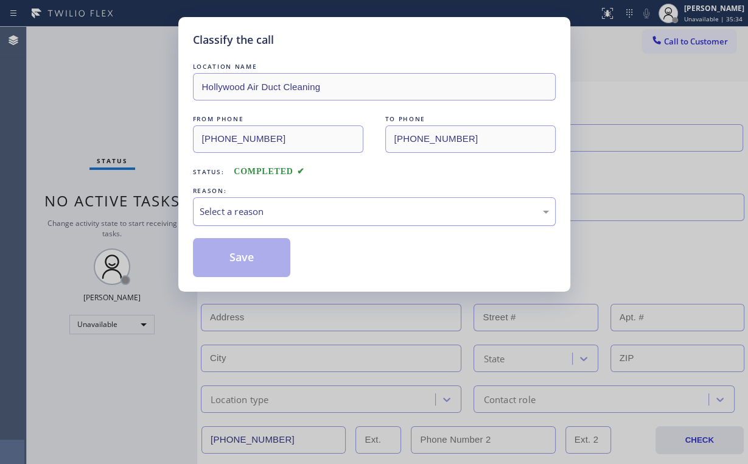
drag, startPoint x: 235, startPoint y: 208, endPoint x: 236, endPoint y: 219, distance: 11.6
click at [236, 211] on div "Select a reason" at bounding box center [375, 212] width 350 height 14
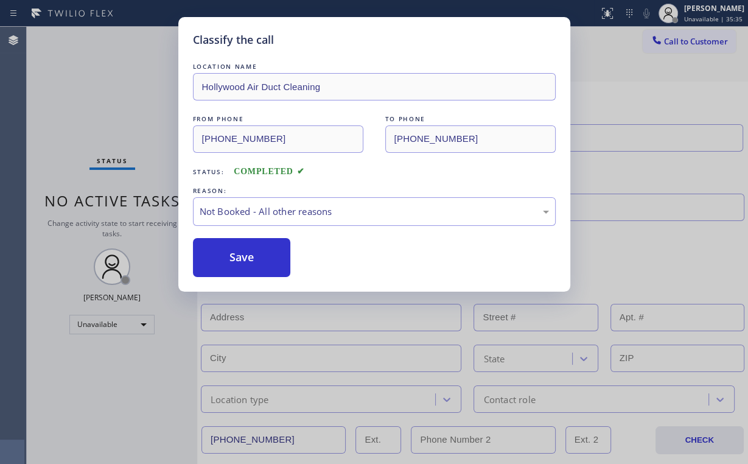
drag, startPoint x: 235, startPoint y: 256, endPoint x: 99, endPoint y: 72, distance: 228.5
click at [236, 256] on button "Save" at bounding box center [242, 257] width 98 height 39
click at [93, 66] on div "Classify the call LOCATION NAME Hollywood Air Duct Cleaning FROM PHONE [PHONE_N…" at bounding box center [374, 232] width 748 height 464
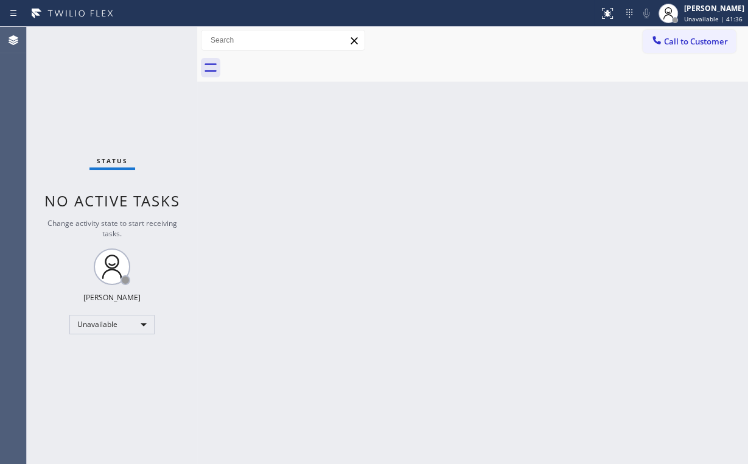
drag, startPoint x: 684, startPoint y: 38, endPoint x: 572, endPoint y: 82, distance: 121.1
click at [675, 41] on span "Call to Customer" at bounding box center [696, 41] width 64 height 11
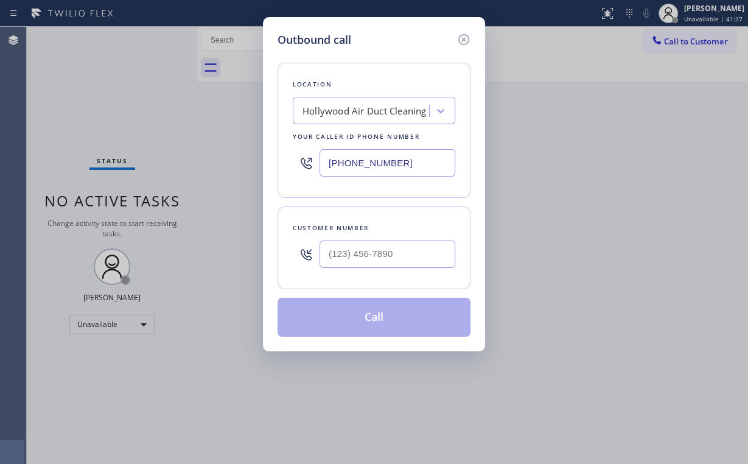
drag, startPoint x: 396, startPoint y: 152, endPoint x: 163, endPoint y: 112, distance: 236.7
click at [222, 141] on div "Outbound call Location Hollywood Air Duct Cleaning Your caller id phone number …" at bounding box center [374, 232] width 748 height 464
paste input "416-2342"
type input "[PHONE_NUMBER]"
click at [398, 253] on input "(___) ___-____" at bounding box center [388, 254] width 136 height 27
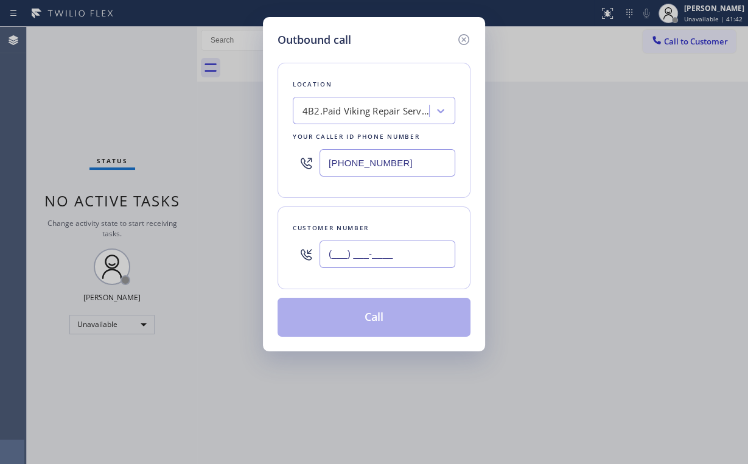
paste input "213) 448-4802"
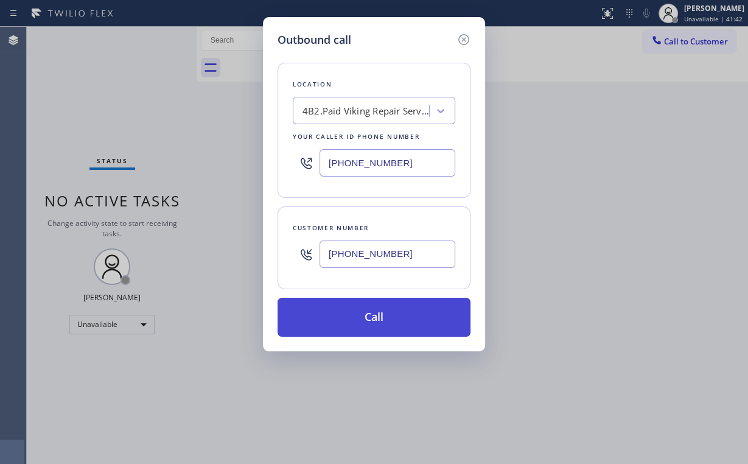
type input "[PHONE_NUMBER]"
click at [376, 322] on button "Call" at bounding box center [374, 317] width 193 height 39
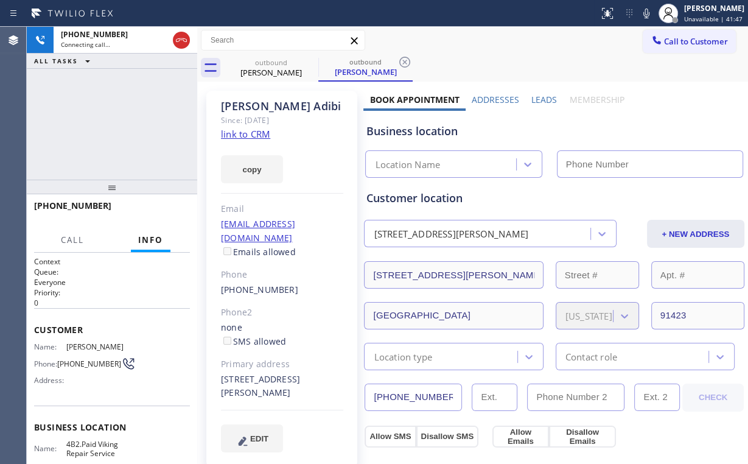
type input "[PHONE_NUMBER]"
click at [107, 114] on div "[PHONE_NUMBER] Connecting call… ALL TASKS ALL TASKS ACTIVE TASKS TASKS IN WRAP …" at bounding box center [112, 103] width 171 height 153
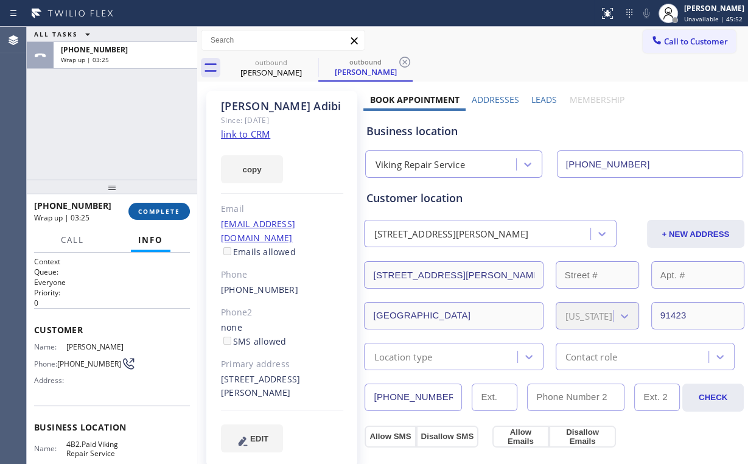
click at [153, 217] on button "COMPLETE" at bounding box center [159, 211] width 62 height 17
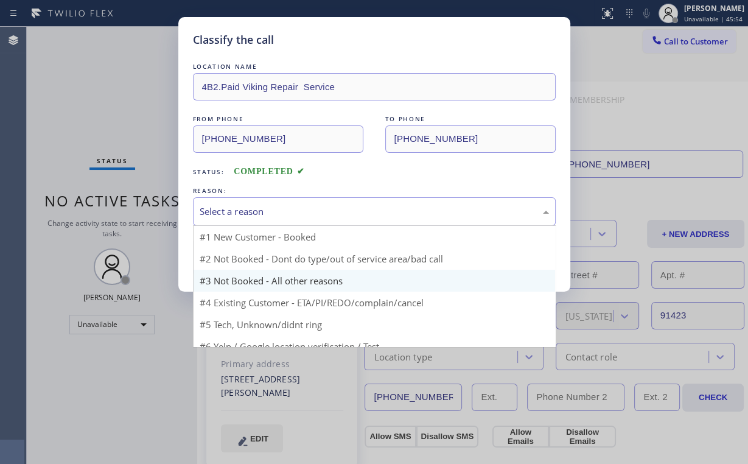
drag, startPoint x: 228, startPoint y: 207, endPoint x: 225, endPoint y: 253, distance: 46.3
click at [228, 207] on div "Select a reason" at bounding box center [375, 212] width 350 height 14
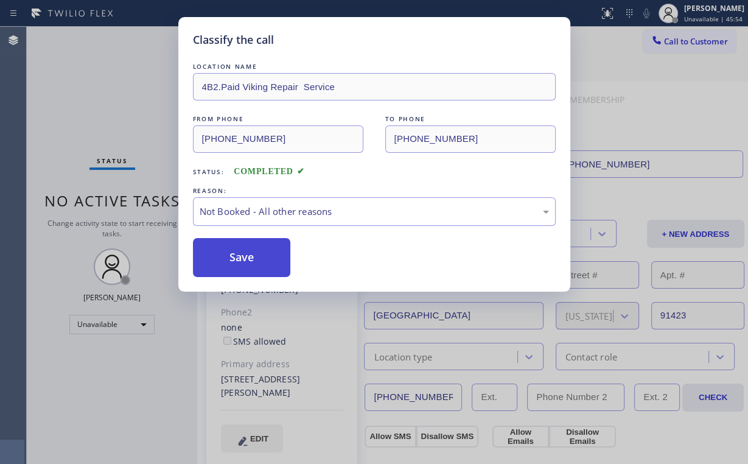
click at [225, 253] on button "Save" at bounding box center [242, 257] width 98 height 39
click at [102, 106] on div "Classify the call LOCATION NAME 4B2.Paid Viking Repair Service FROM PHONE [PHON…" at bounding box center [374, 232] width 748 height 464
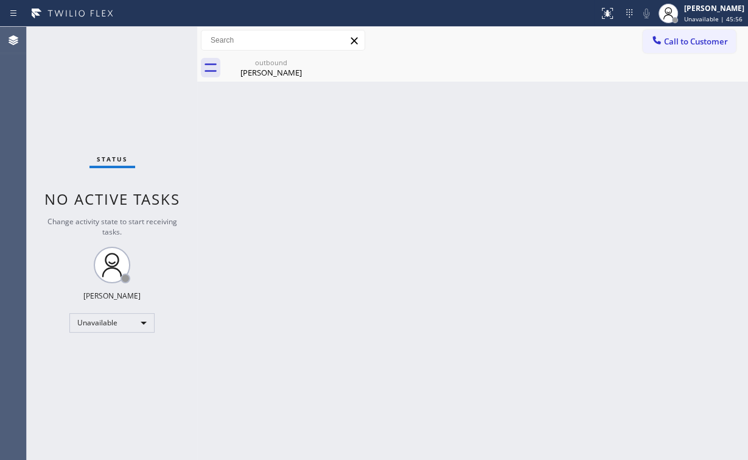
click at [271, 84] on div "Back to Dashboard Change Sender ID Customers Technicians Select a contact Outbo…" at bounding box center [472, 243] width 551 height 433
drag, startPoint x: 268, startPoint y: 71, endPoint x: 304, endPoint y: 60, distance: 37.6
click at [269, 71] on div "[PERSON_NAME]" at bounding box center [271, 72] width 92 height 11
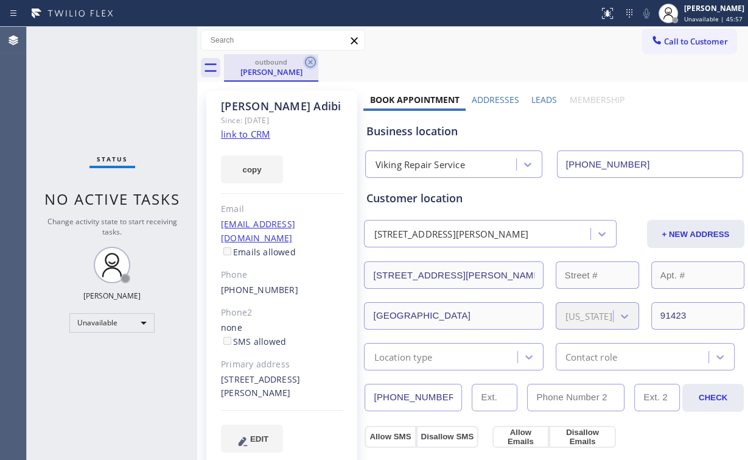
click at [317, 60] on icon at bounding box center [310, 62] width 15 height 15
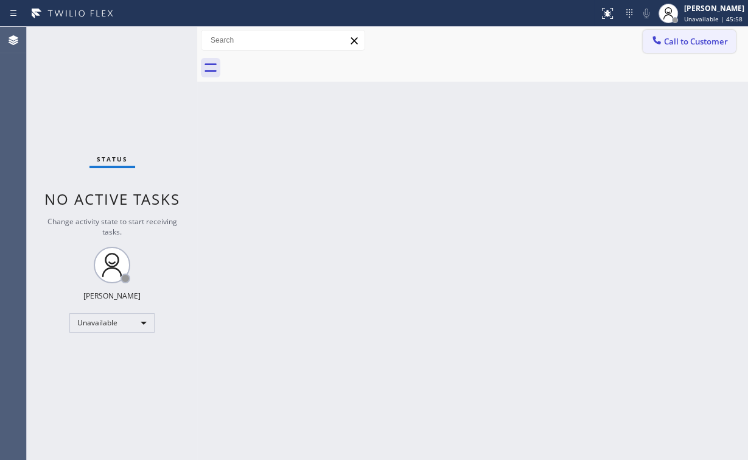
drag, startPoint x: 603, startPoint y: 162, endPoint x: 642, endPoint y: 46, distance: 122.1
click at [603, 158] on div "Back to Dashboard Change Sender ID Customers Technicians Select a contact Outbo…" at bounding box center [472, 243] width 551 height 433
click at [659, 41] on icon at bounding box center [657, 40] width 12 height 12
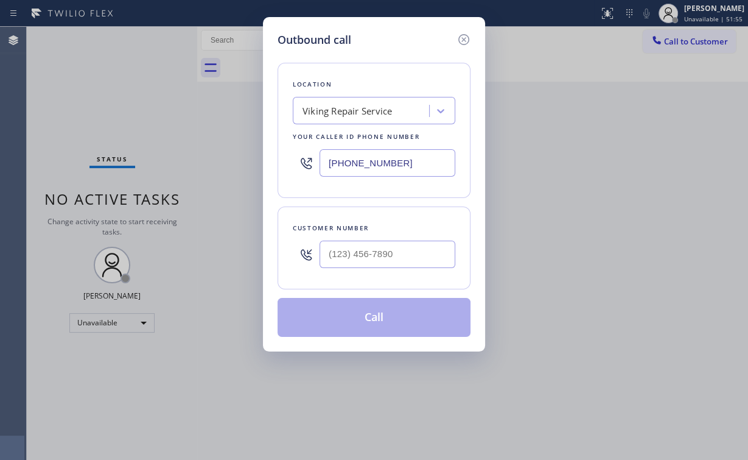
drag, startPoint x: 422, startPoint y: 163, endPoint x: 171, endPoint y: 164, distance: 250.9
click at [221, 163] on div "Outbound call Location Viking Repair Service Your caller id phone number [PHONE…" at bounding box center [374, 230] width 748 height 460
paste input "516) 407-9737"
type input "[PHONE_NUMBER]"
click at [371, 253] on input "(___) ___-____" at bounding box center [388, 254] width 136 height 27
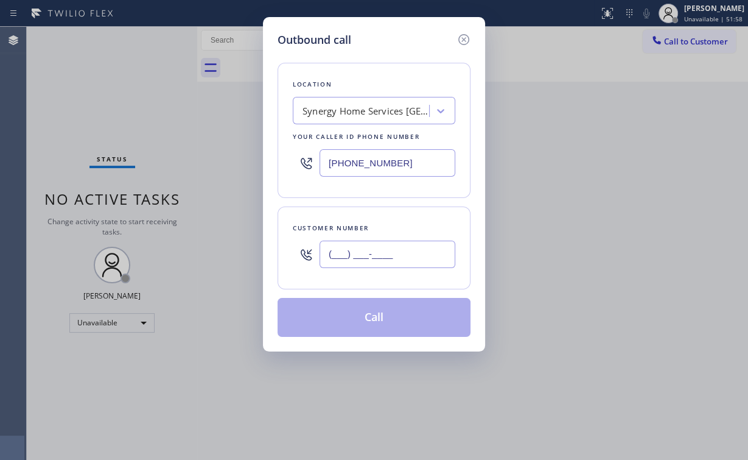
paste input "516) 202-8642"
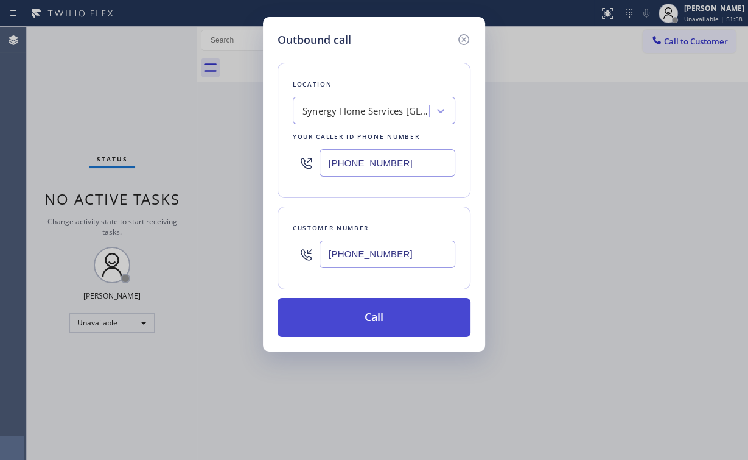
type input "[PHONE_NUMBER]"
click at [370, 320] on button "Call" at bounding box center [374, 317] width 193 height 39
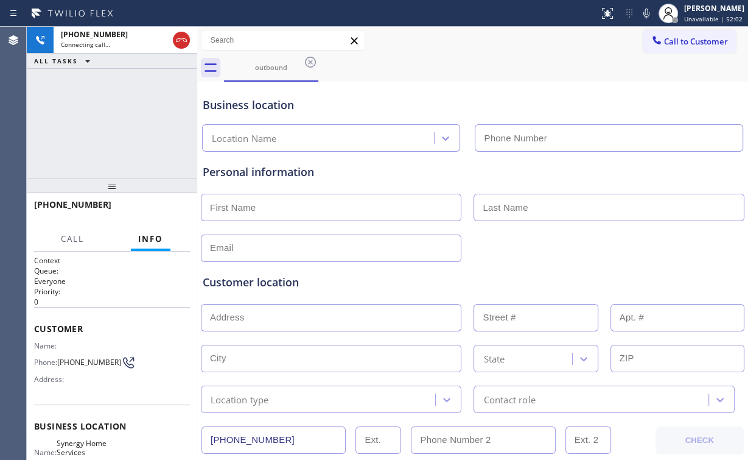
type input "[PHONE_NUMBER]"
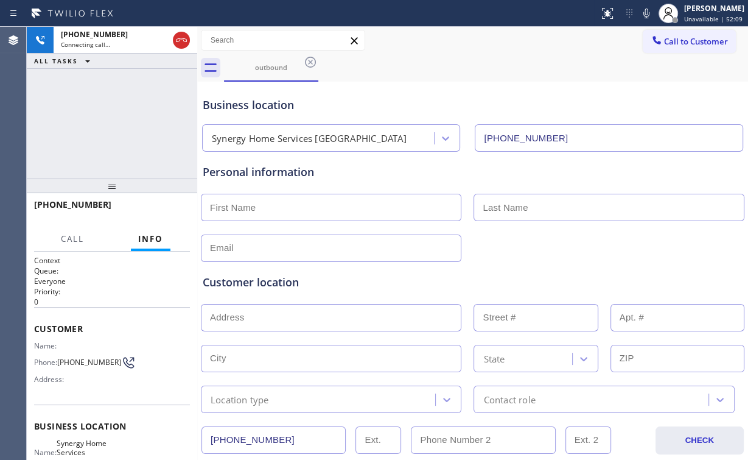
click at [125, 125] on div "[PHONE_NUMBER] Connecting call… ALL TASKS ALL TASKS ACTIVE TASKS TASKS IN WRAP …" at bounding box center [112, 103] width 171 height 152
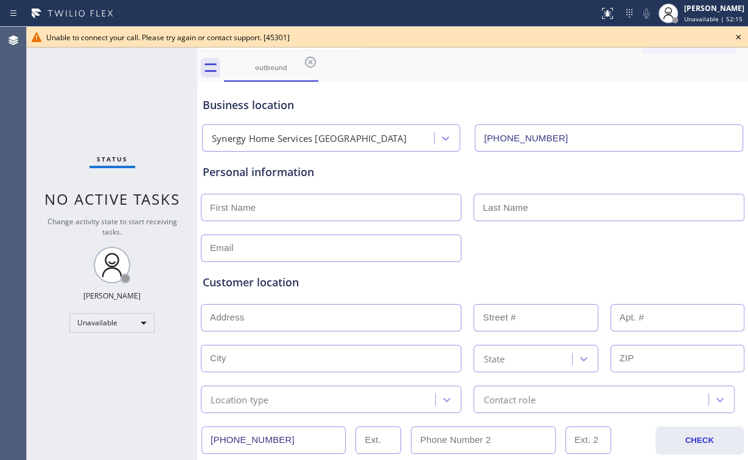
click at [739, 37] on icon at bounding box center [738, 37] width 5 height 5
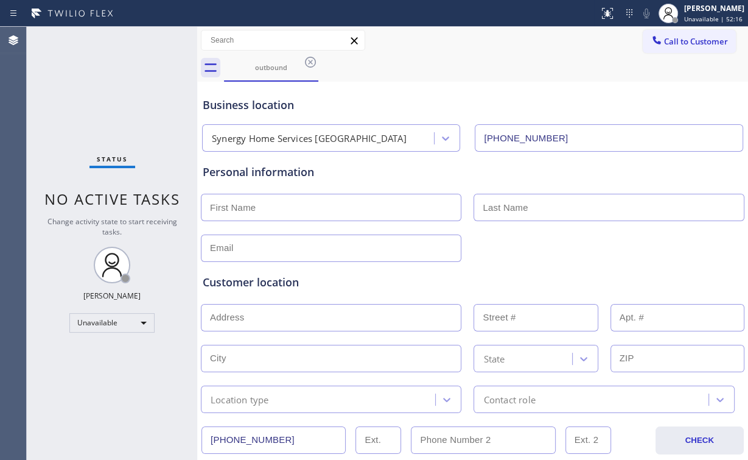
click at [697, 41] on span "Call to Customer" at bounding box center [696, 41] width 64 height 11
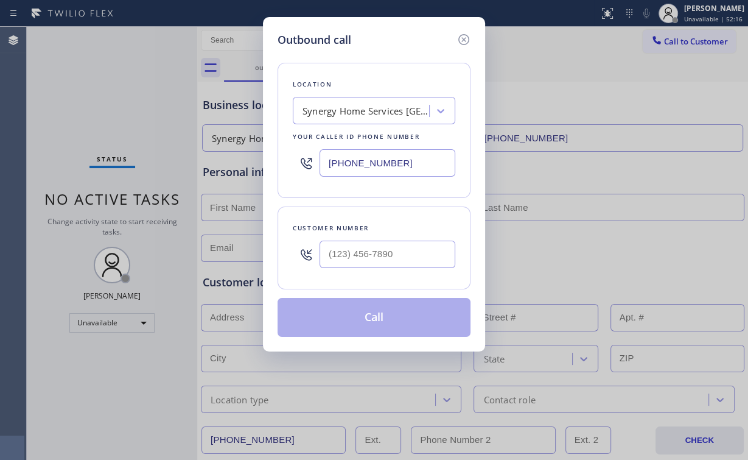
drag, startPoint x: 295, startPoint y: 152, endPoint x: 217, endPoint y: 156, distance: 77.5
click at [219, 154] on div "Outbound call Location Synergy Home Services [GEOGRAPHIC_DATA] Your caller id p…" at bounding box center [374, 230] width 748 height 460
paste input "786) 460-1292"
drag, startPoint x: 410, startPoint y: 160, endPoint x: 234, endPoint y: 160, distance: 176.6
click at [253, 160] on div "Outbound call Location Best Miami Care Repair Your caller id phone number [PHON…" at bounding box center [374, 230] width 748 height 460
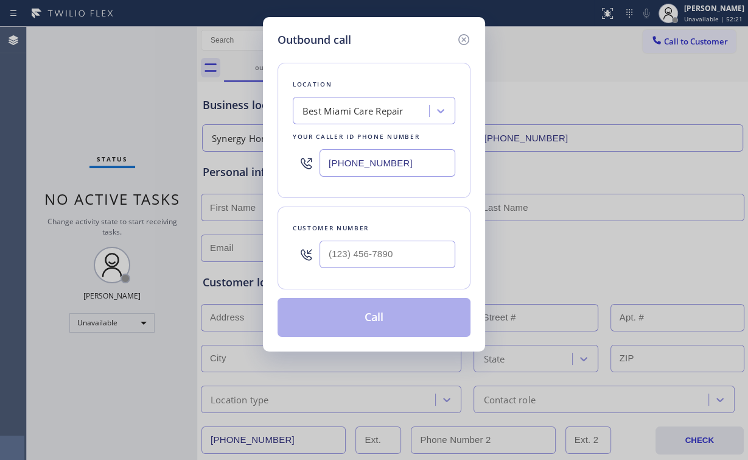
paste input "310) 388-3916"
type input "[PHONE_NUMBER]"
click at [402, 248] on input "(___) ___-____" at bounding box center [388, 254] width 136 height 27
paste input "888) 212-6059"
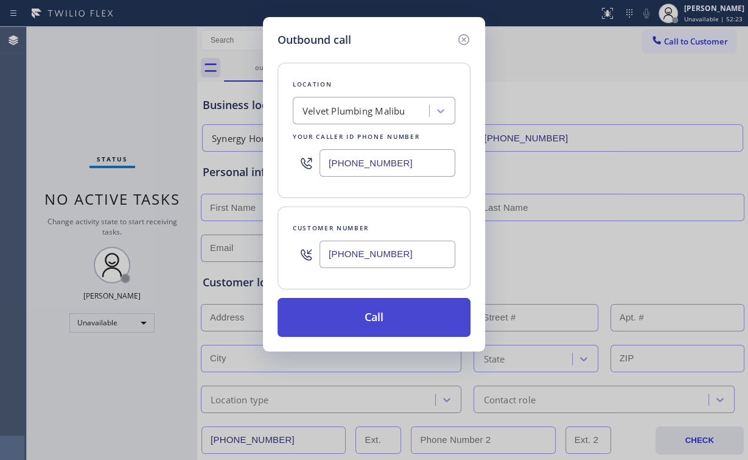
type input "[PHONE_NUMBER]"
click at [351, 320] on button "Call" at bounding box center [374, 317] width 193 height 39
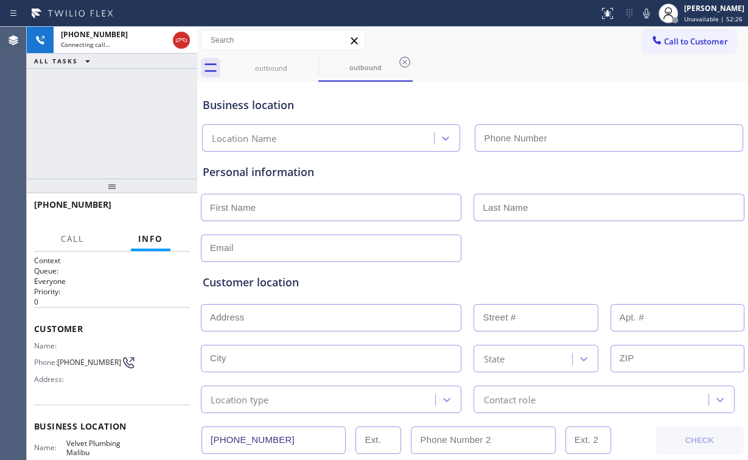
type input "[PHONE_NUMBER]"
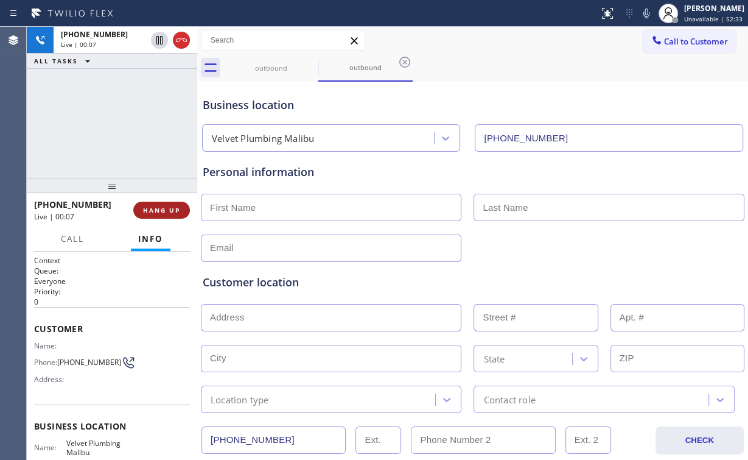
click at [169, 211] on span "HANG UP" at bounding box center [161, 210] width 37 height 9
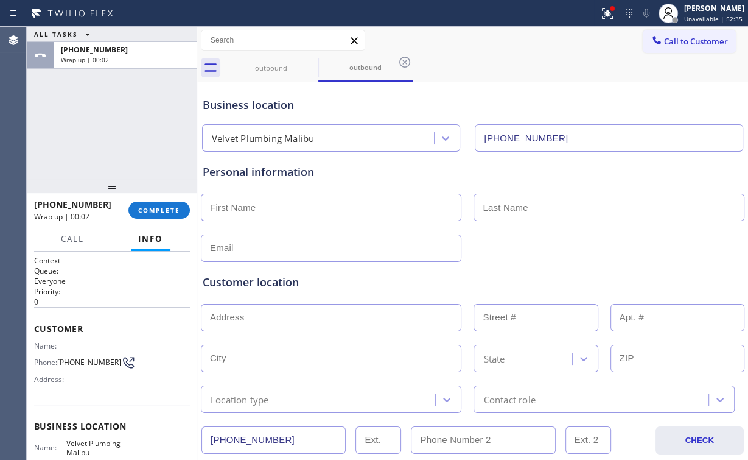
click at [154, 221] on div "[PHONE_NUMBER] Wrap up | 00:02 COMPLETE" at bounding box center [112, 210] width 156 height 32
click at [167, 214] on span "COMPLETE" at bounding box center [159, 210] width 42 height 9
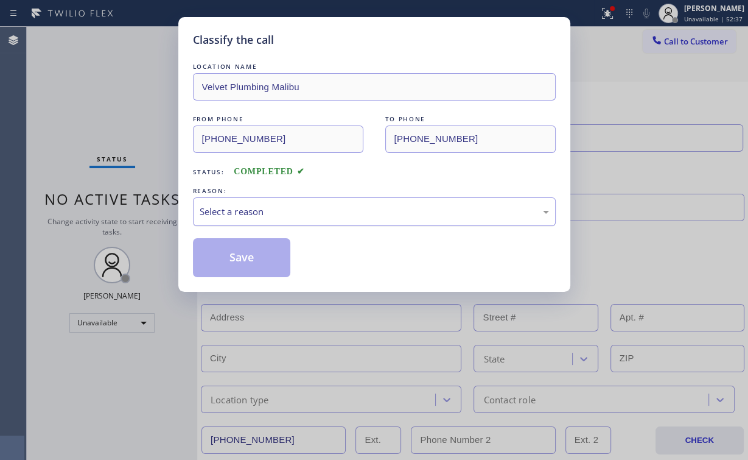
drag, startPoint x: 250, startPoint y: 198, endPoint x: 248, endPoint y: 212, distance: 14.1
click at [250, 200] on div "Select a reason" at bounding box center [374, 211] width 363 height 29
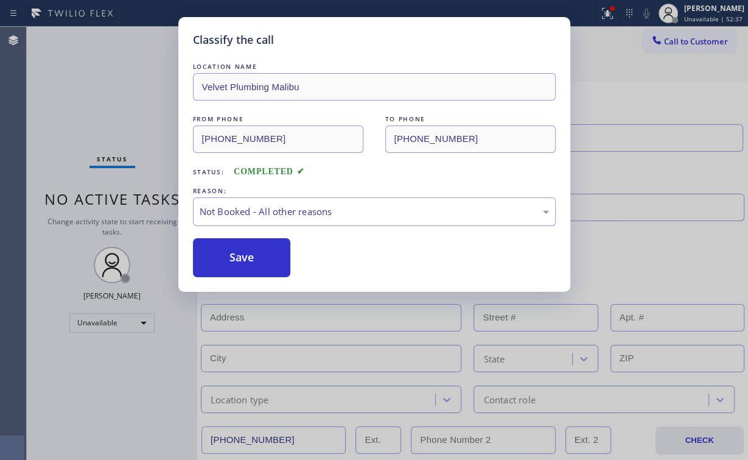
drag, startPoint x: 237, startPoint y: 250, endPoint x: 82, endPoint y: 114, distance: 205.9
click at [234, 245] on button "Save" at bounding box center [242, 257] width 98 height 39
click at [83, 113] on div "Classify the call LOCATION NAME Velvet Plumbing Malibu FROM PHONE [PHONE_NUMBER…" at bounding box center [374, 230] width 748 height 460
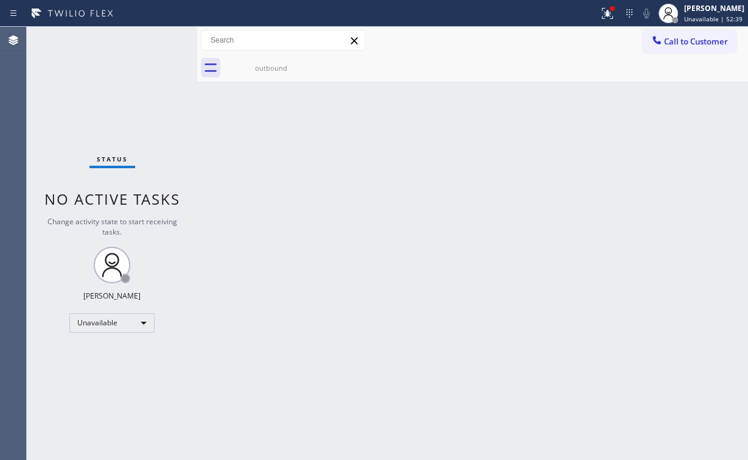
drag, startPoint x: 281, startPoint y: 68, endPoint x: 323, endPoint y: 59, distance: 43.0
click at [281, 68] on div "outbound" at bounding box center [271, 67] width 92 height 9
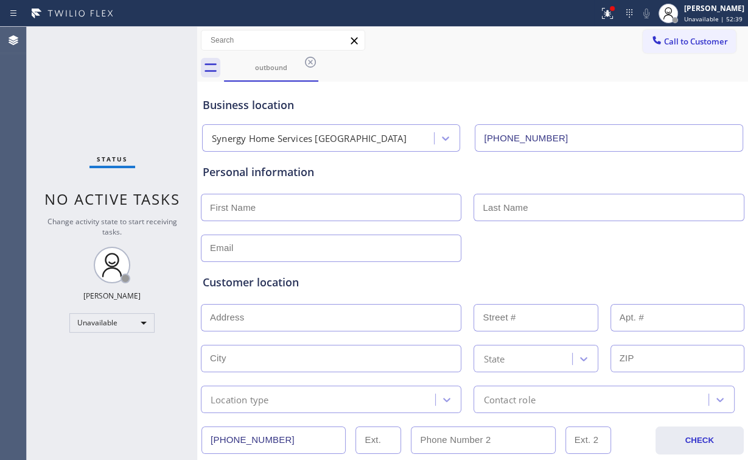
drag, startPoint x: 304, startPoint y: 58, endPoint x: 353, endPoint y: 58, distance: 48.7
click at [304, 58] on icon at bounding box center [310, 62] width 15 height 15
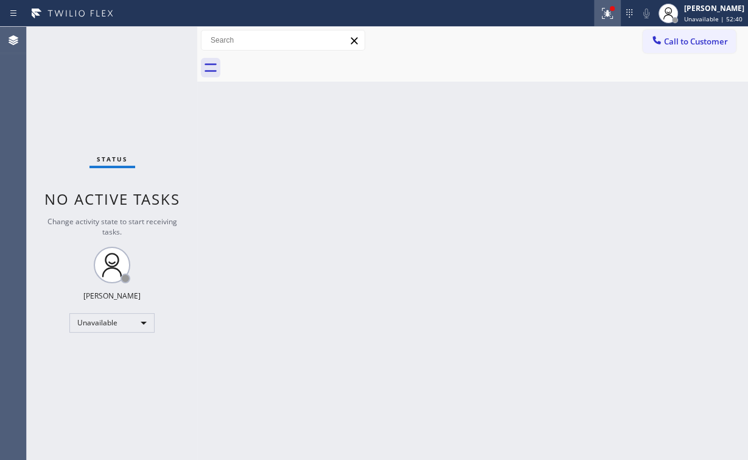
click at [615, 16] on icon at bounding box center [607, 13] width 15 height 15
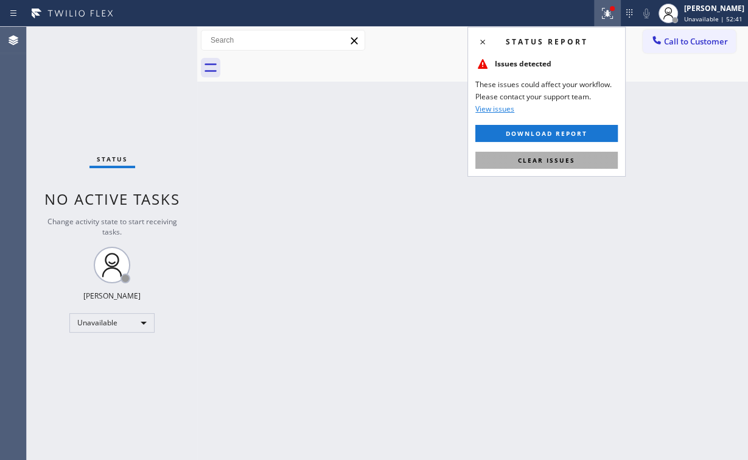
click at [571, 167] on button "Clear issues" at bounding box center [547, 160] width 142 height 17
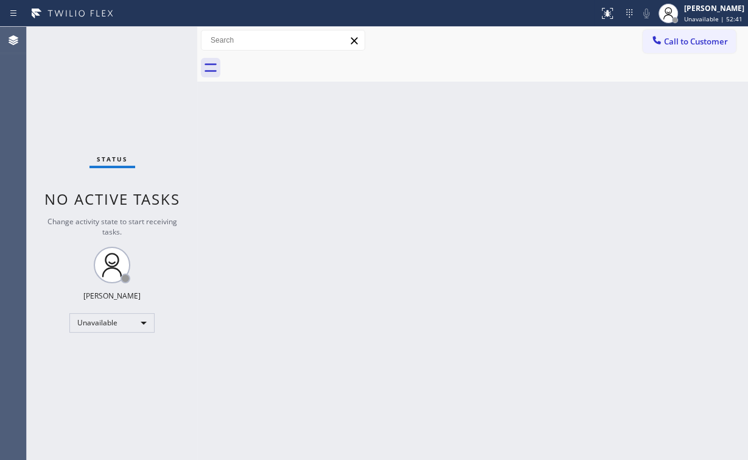
click at [673, 48] on button "Call to Customer" at bounding box center [689, 41] width 93 height 23
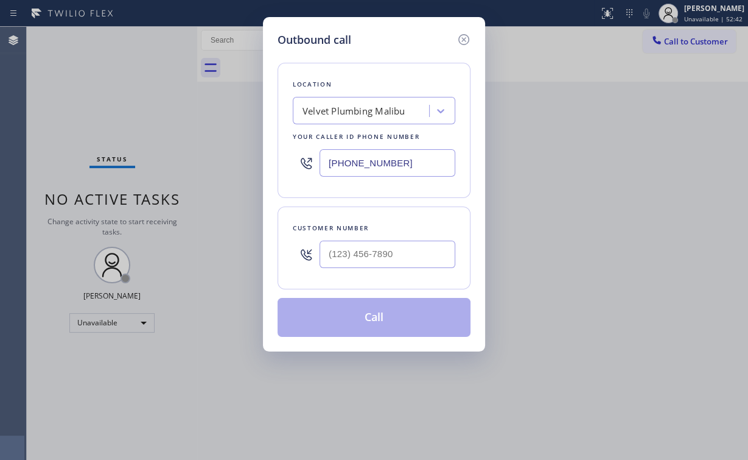
drag, startPoint x: 420, startPoint y: 163, endPoint x: 238, endPoint y: 165, distance: 182.1
click at [280, 165] on div "Location Velvet Plumbing [GEOGRAPHIC_DATA] Your caller id phone number [PHONE_N…" at bounding box center [374, 130] width 193 height 135
paste input "786) 460-1292"
type input "[PHONE_NUMBER]"
click at [394, 244] on input "(___) ___-____" at bounding box center [388, 254] width 136 height 27
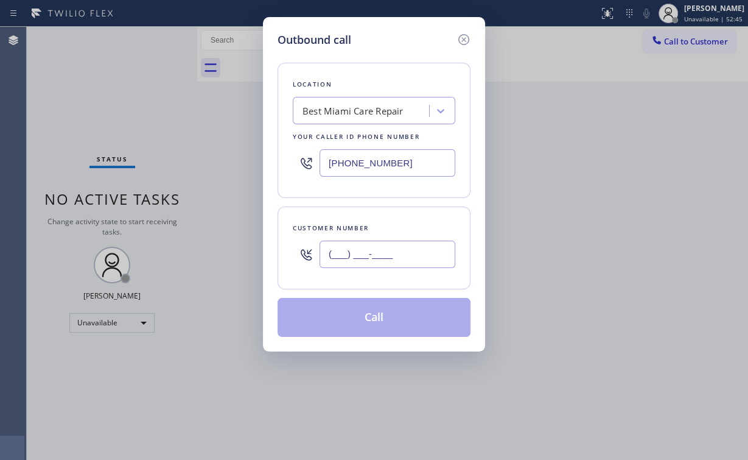
paste input "786) 414-3649"
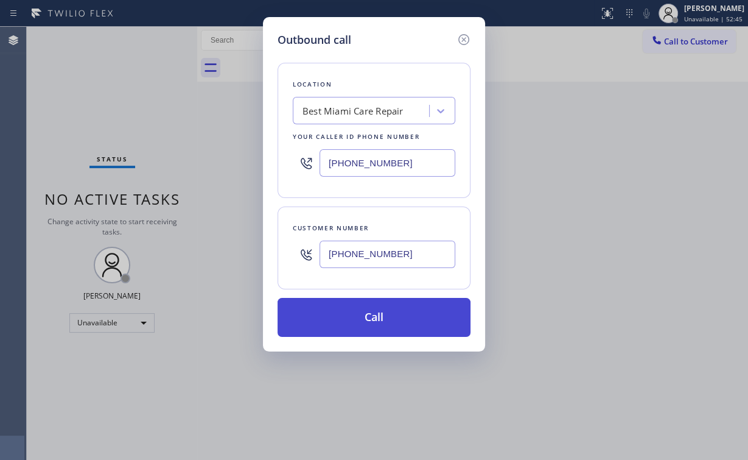
type input "[PHONE_NUMBER]"
click at [367, 316] on button "Call" at bounding box center [374, 317] width 193 height 39
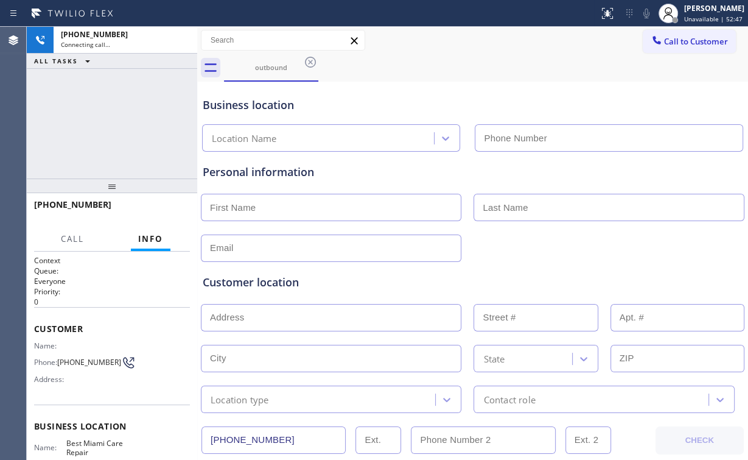
type input "[PHONE_NUMBER]"
click at [119, 122] on div "[PHONE_NUMBER] Connecting call… ALL TASKS ALL TASKS ACTIVE TASKS TASKS IN WRAP …" at bounding box center [112, 103] width 171 height 152
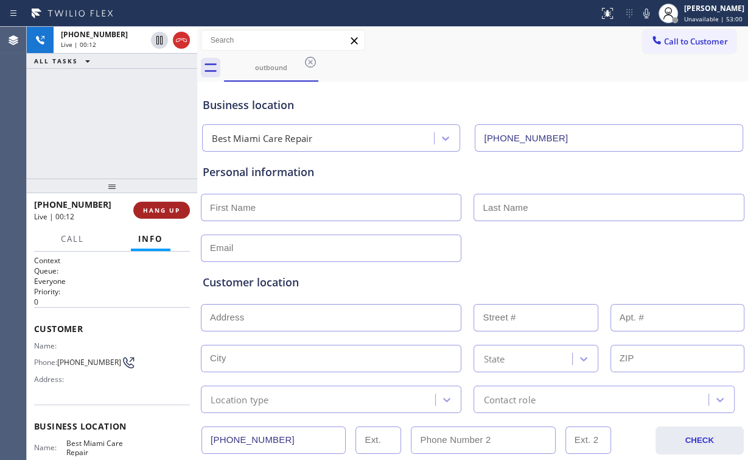
click at [173, 208] on span "HANG UP" at bounding box center [161, 210] width 37 height 9
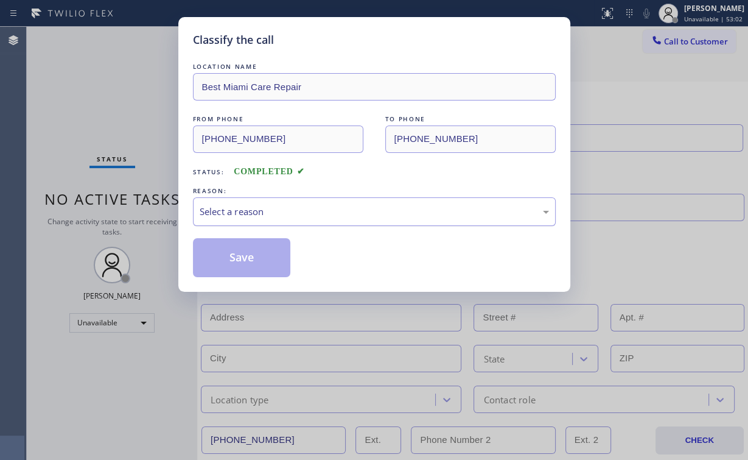
click at [246, 209] on div "Select a reason" at bounding box center [375, 212] width 350 height 14
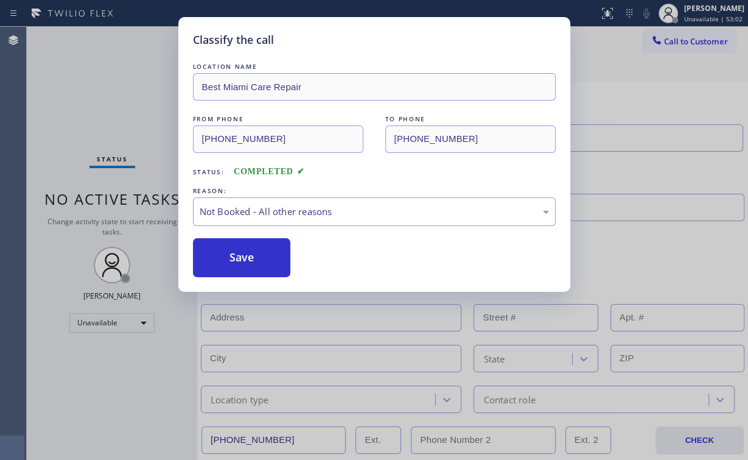
drag, startPoint x: 238, startPoint y: 258, endPoint x: 149, endPoint y: 124, distance: 161.6
click at [239, 258] on button "Save" at bounding box center [242, 257] width 98 height 39
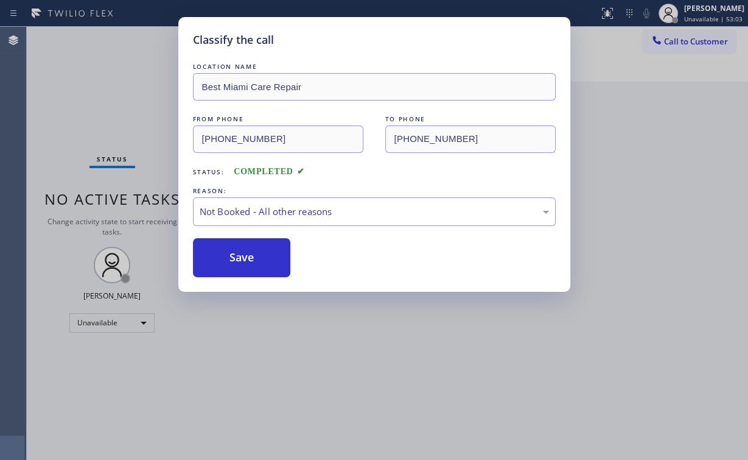
click at [81, 72] on div "Classify the call LOCATION NAME Best Miami Care Repair FROM PHONE [PHONE_NUMBER…" at bounding box center [374, 230] width 748 height 460
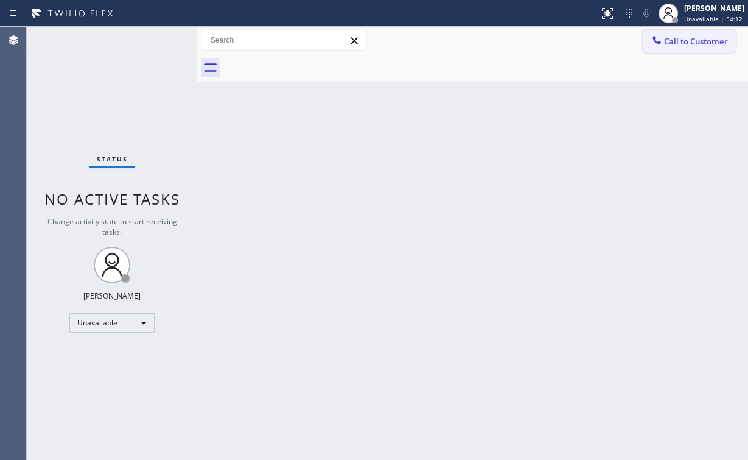
click at [658, 42] on icon at bounding box center [657, 40] width 8 height 8
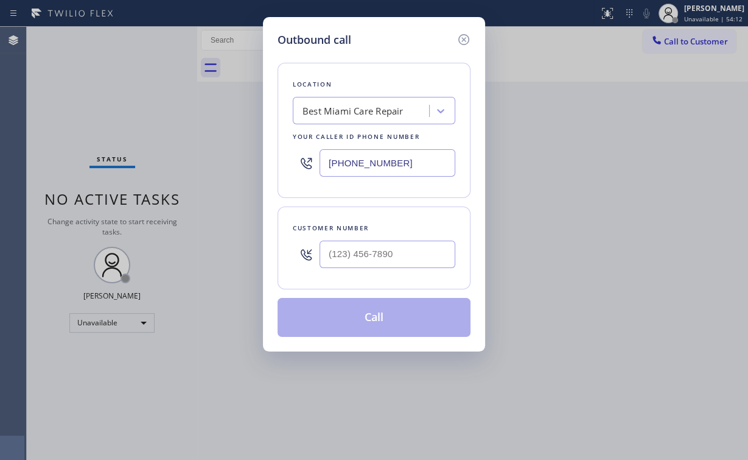
drag, startPoint x: 404, startPoint y: 163, endPoint x: 184, endPoint y: 167, distance: 219.9
click at [241, 163] on div "Outbound call Location Best Miami Care Repair Your caller id phone number [PHON…" at bounding box center [374, 230] width 748 height 460
paste input "626) 508-7417"
type input "[PHONE_NUMBER]"
click at [387, 256] on input "(___) ___-____" at bounding box center [388, 254] width 136 height 27
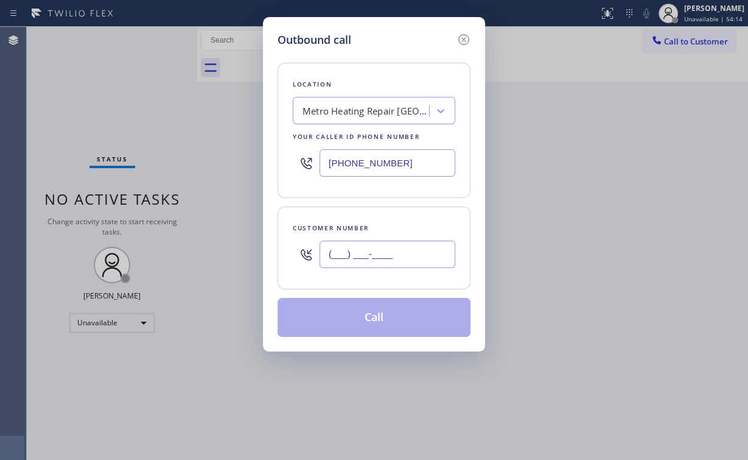
paste input "562) 257-3610"
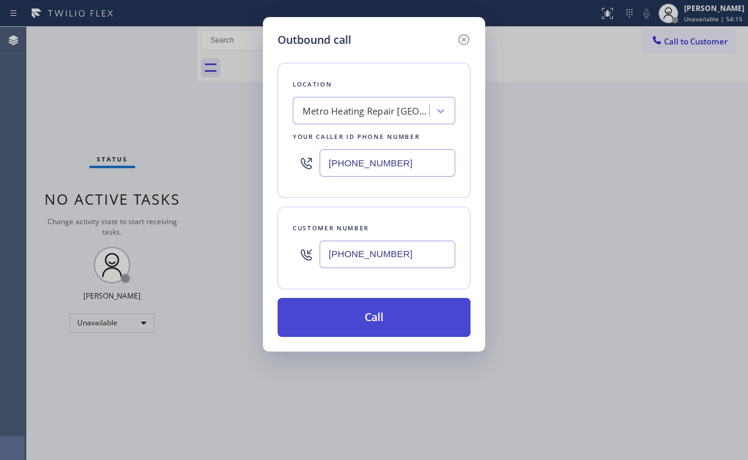
type input "[PHONE_NUMBER]"
click at [351, 314] on button "Call" at bounding box center [374, 317] width 193 height 39
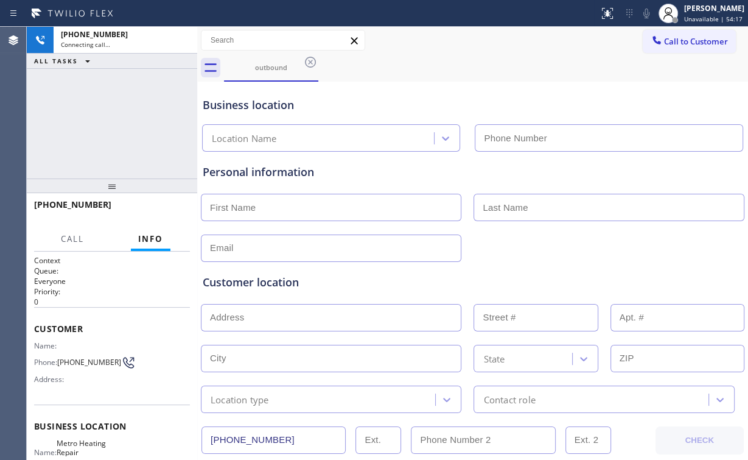
click at [100, 118] on div "[PHONE_NUMBER] Connecting call… ALL TASKS ALL TASKS ACTIVE TASKS TASKS IN WRAP …" at bounding box center [112, 103] width 171 height 152
type input "[PHONE_NUMBER]"
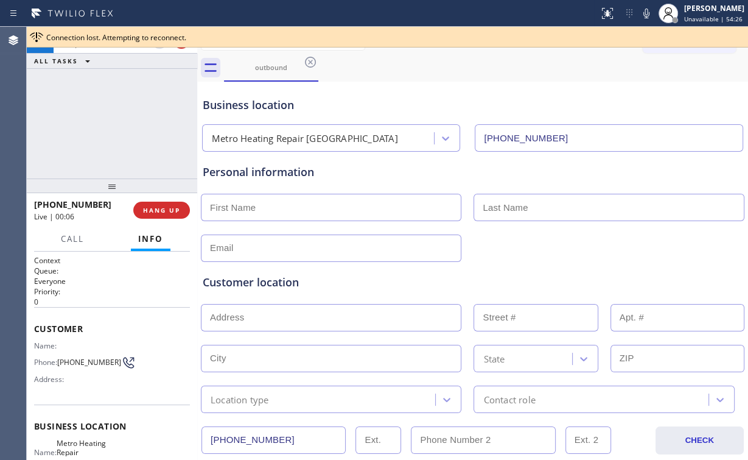
drag, startPoint x: 158, startPoint y: 208, endPoint x: 234, endPoint y: 224, distance: 77.2
click at [159, 208] on span "HANG UP" at bounding box center [161, 210] width 37 height 9
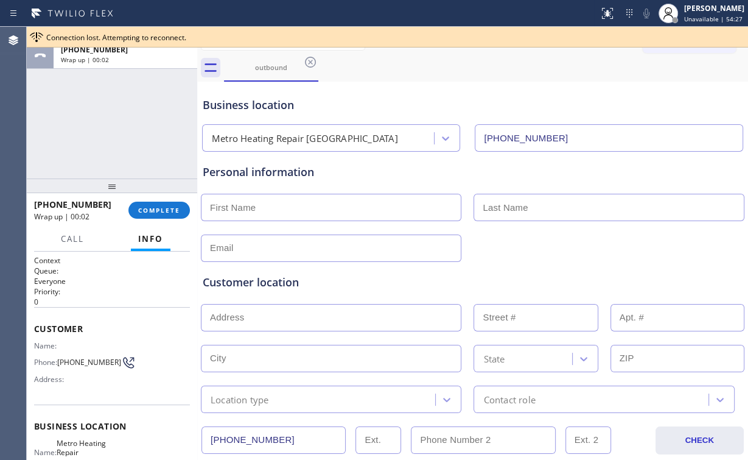
click at [116, 125] on div "ALL TASKS ALL TASKS ACTIVE TASKS TASKS IN WRAP UP [PHONE_NUMBER] Wrap up | 00:02" at bounding box center [112, 103] width 171 height 152
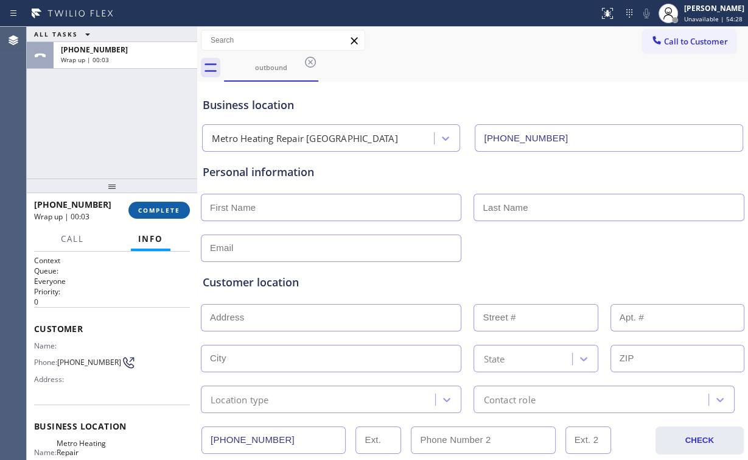
click at [175, 209] on span "COMPLETE" at bounding box center [159, 210] width 42 height 9
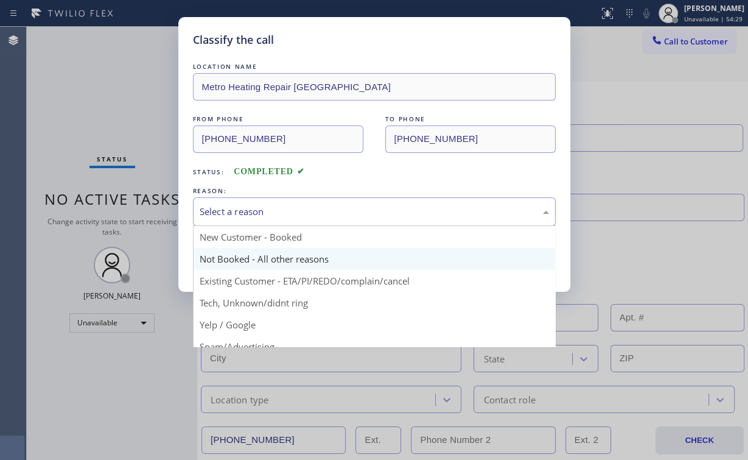
drag, startPoint x: 233, startPoint y: 219, endPoint x: 233, endPoint y: 247, distance: 27.4
click at [233, 219] on div "Select a reason" at bounding box center [374, 211] width 363 height 29
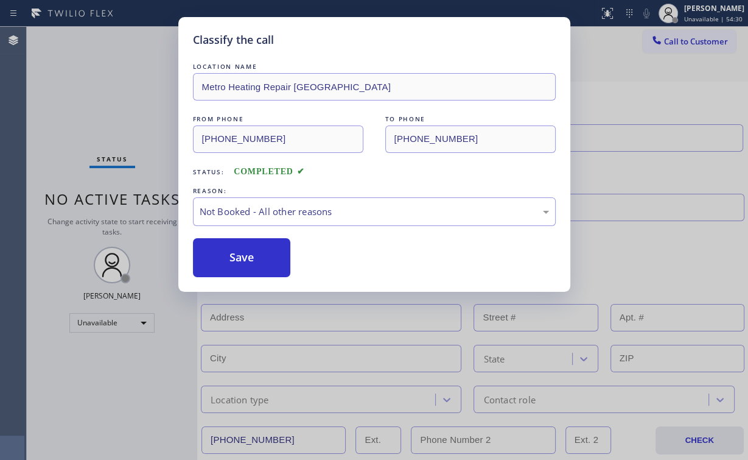
drag, startPoint x: 236, startPoint y: 255, endPoint x: 141, endPoint y: 163, distance: 132.2
click at [238, 255] on button "Save" at bounding box center [242, 257] width 98 height 39
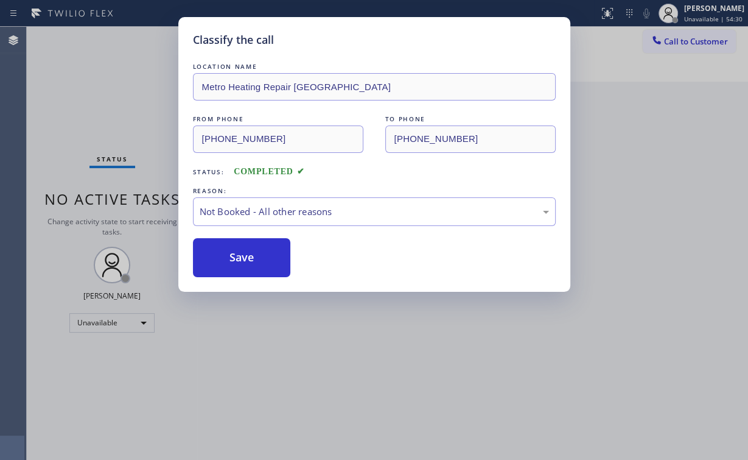
click at [82, 121] on div "Classify the call LOCATION NAME Metro Heating Repair [GEOGRAPHIC_DATA] FROM PHO…" at bounding box center [374, 230] width 748 height 460
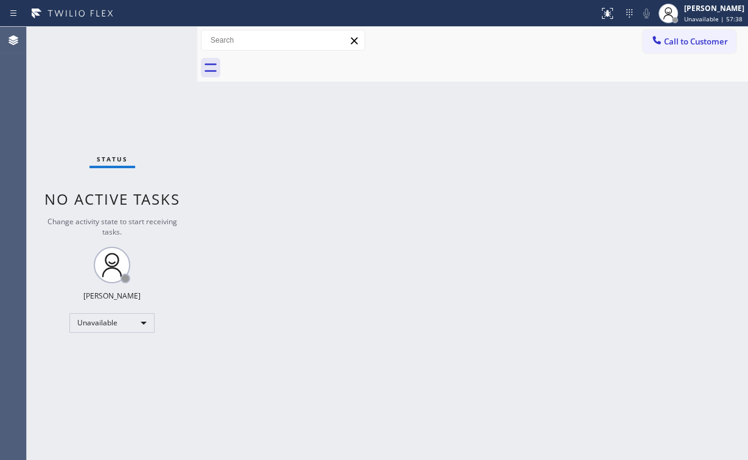
click at [100, 63] on div "Status No active tasks Change activity state to start receiving tasks. [PERSON_…" at bounding box center [112, 243] width 171 height 433
click at [697, 24] on div "[PERSON_NAME] Unavailable | 57:38" at bounding box center [701, 13] width 93 height 27
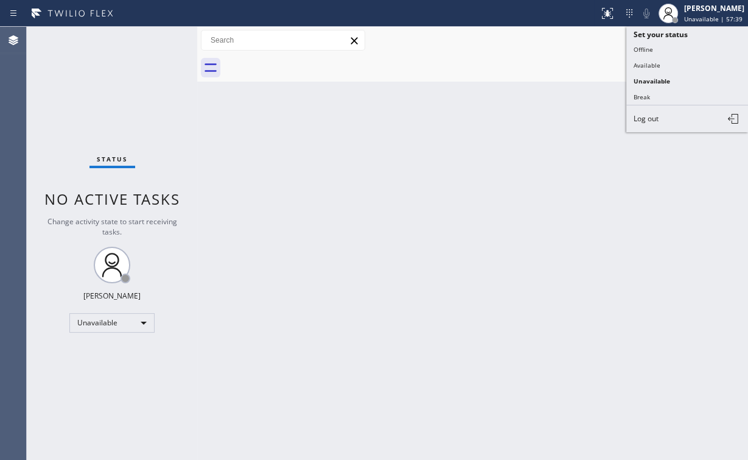
click at [566, 63] on div at bounding box center [486, 67] width 524 height 27
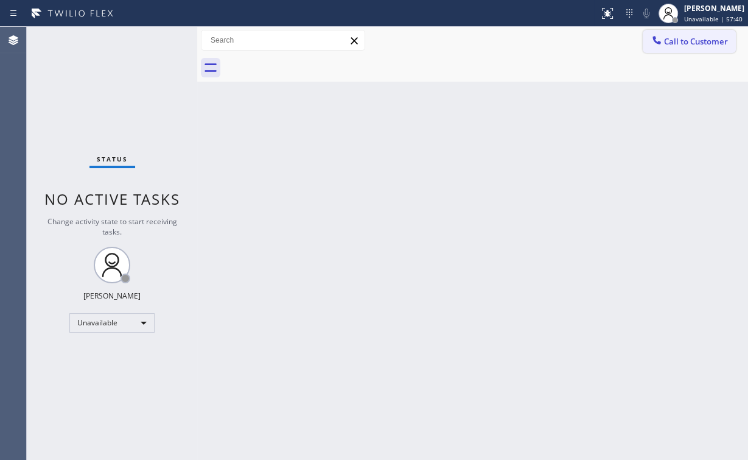
click at [670, 39] on span "Call to Customer" at bounding box center [696, 41] width 64 height 11
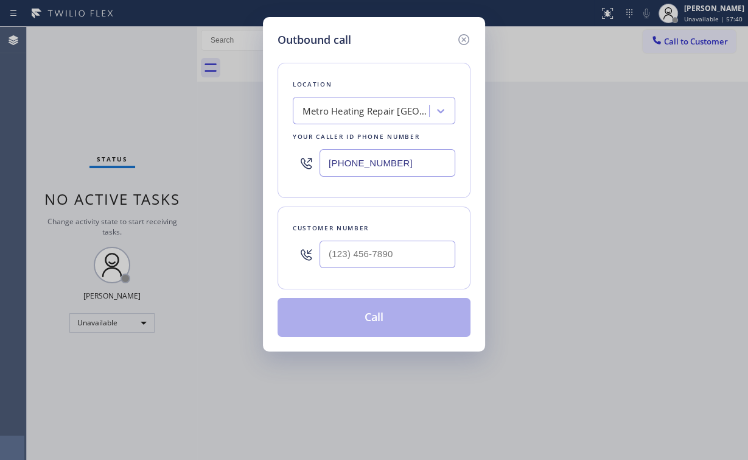
drag, startPoint x: 398, startPoint y: 167, endPoint x: 159, endPoint y: 171, distance: 238.7
click at [211, 169] on div "Outbound call Location Metro Heating Repair [GEOGRAPHIC_DATA] Your caller id ph…" at bounding box center [374, 230] width 748 height 460
paste input "855) 231-399"
type input "[PHONE_NUMBER]"
click at [368, 243] on input "(___) ___-____" at bounding box center [388, 254] width 136 height 27
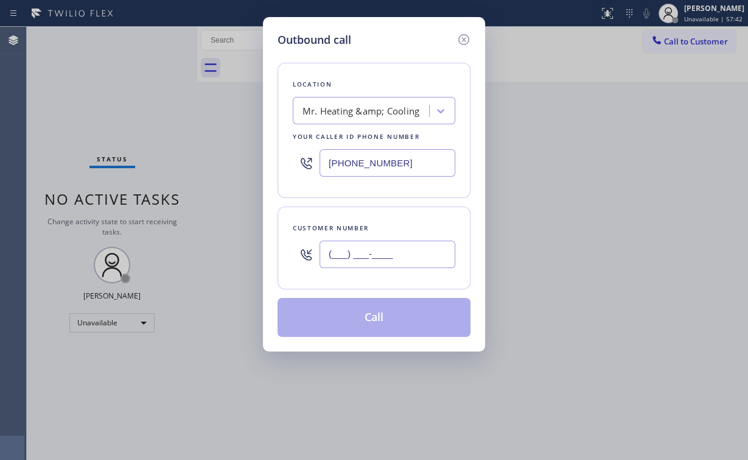
paste input "559) 606-2023"
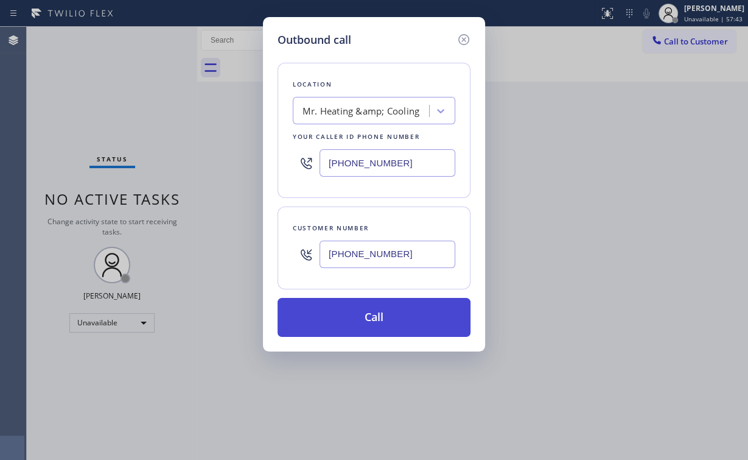
type input "[PHONE_NUMBER]"
click at [350, 315] on button "Call" at bounding box center [374, 317] width 193 height 39
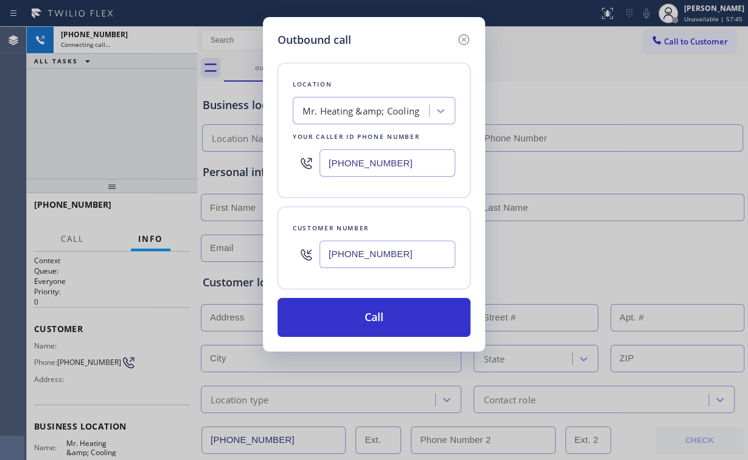
drag, startPoint x: 95, startPoint y: 105, endPoint x: 109, endPoint y: 102, distance: 14.3
click at [96, 105] on div "Outbound call Location Mr. Heating &amp; Cooling Your caller id phone number [P…" at bounding box center [374, 230] width 748 height 460
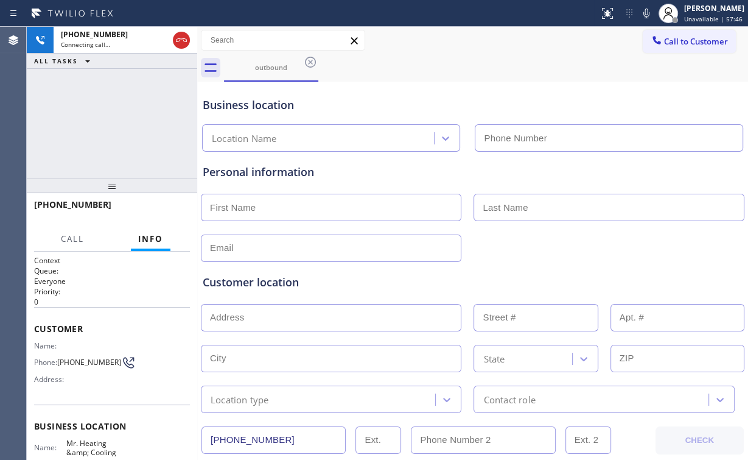
type input "[PHONE_NUMBER]"
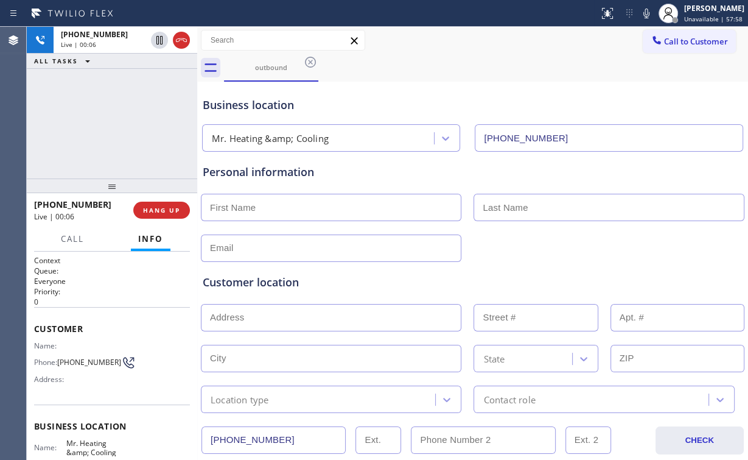
click at [172, 222] on div "[PHONE_NUMBER] Live | 00:06 HANG UP" at bounding box center [112, 210] width 156 height 32
click at [160, 209] on span "HANG UP" at bounding box center [161, 210] width 37 height 9
click at [174, 212] on span "HANG UP" at bounding box center [161, 210] width 37 height 9
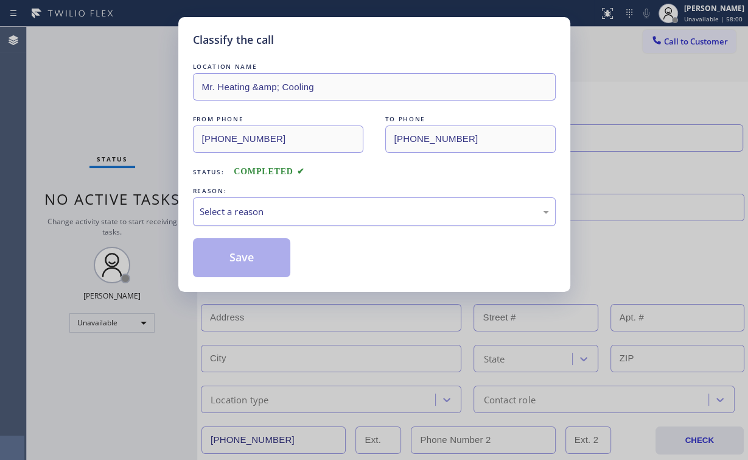
click at [248, 213] on div "Select a reason" at bounding box center [375, 212] width 350 height 14
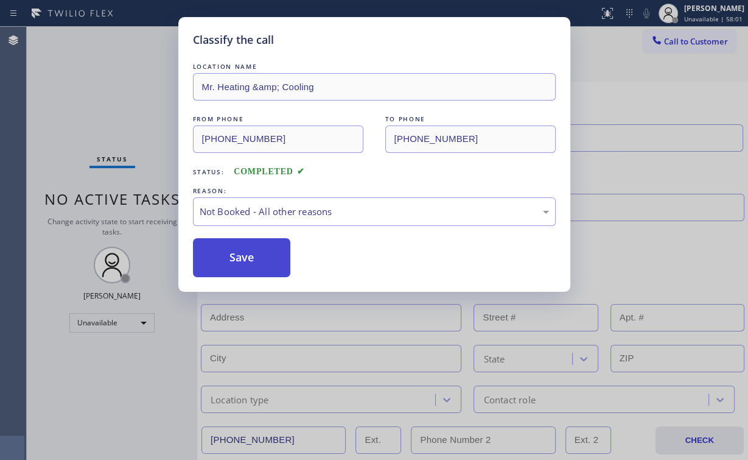
drag, startPoint x: 242, startPoint y: 255, endPoint x: 94, endPoint y: 105, distance: 211.0
click at [241, 253] on button "Save" at bounding box center [242, 257] width 98 height 39
drag, startPoint x: 94, startPoint y: 105, endPoint x: 212, endPoint y: 163, distance: 131.5
click at [107, 115] on div "Classify the call LOCATION NAME Mr. Heating &amp; Cooling FROM PHONE [PHONE_NUM…" at bounding box center [374, 230] width 748 height 460
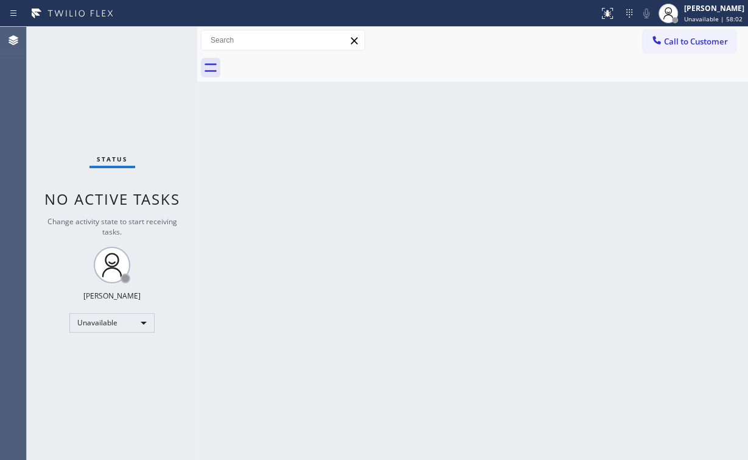
click at [682, 43] on span "Call to Customer" at bounding box center [696, 41] width 64 height 11
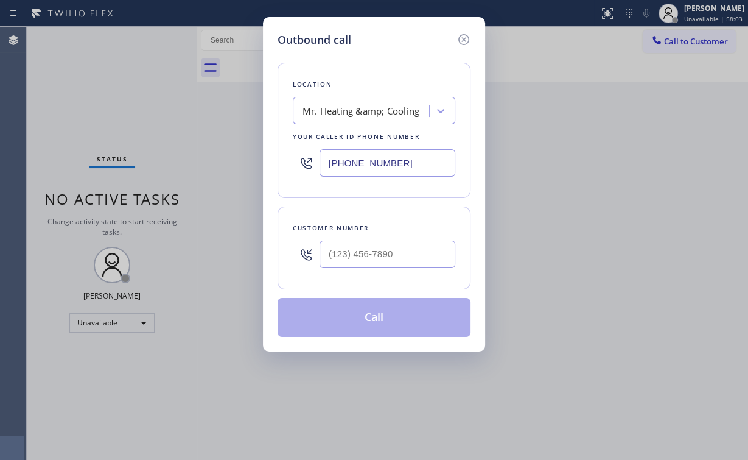
drag, startPoint x: 410, startPoint y: 163, endPoint x: 245, endPoint y: 164, distance: 165.0
click at [267, 164] on div "Outbound call Location Mr. Heating &amp; Cooling Your caller id phone number [P…" at bounding box center [374, 184] width 222 height 334
paste input "650) 332-1291"
type input "[PHONE_NUMBER]"
click at [421, 253] on input "(___) ___-____" at bounding box center [388, 254] width 136 height 27
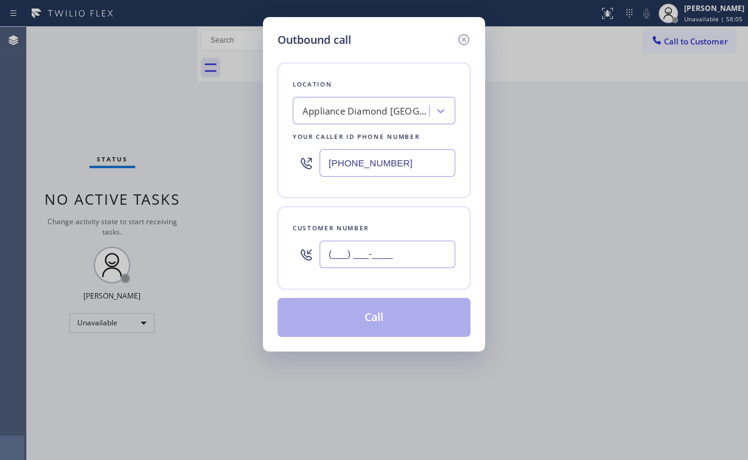
paste input "650) 212-1290"
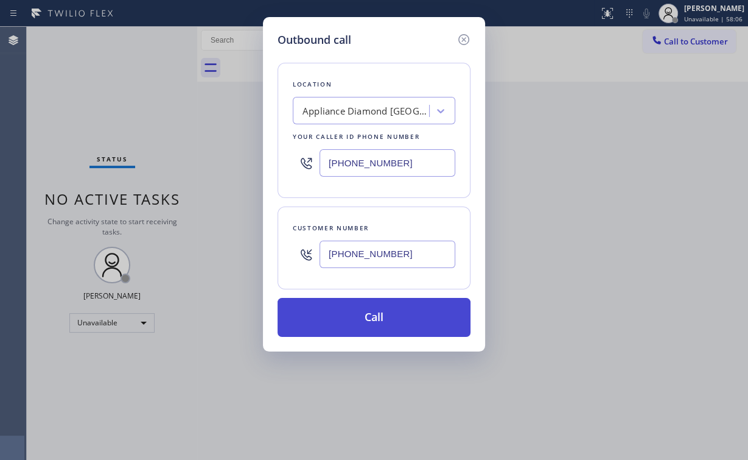
type input "[PHONE_NUMBER]"
click at [334, 316] on button "Call" at bounding box center [374, 317] width 193 height 39
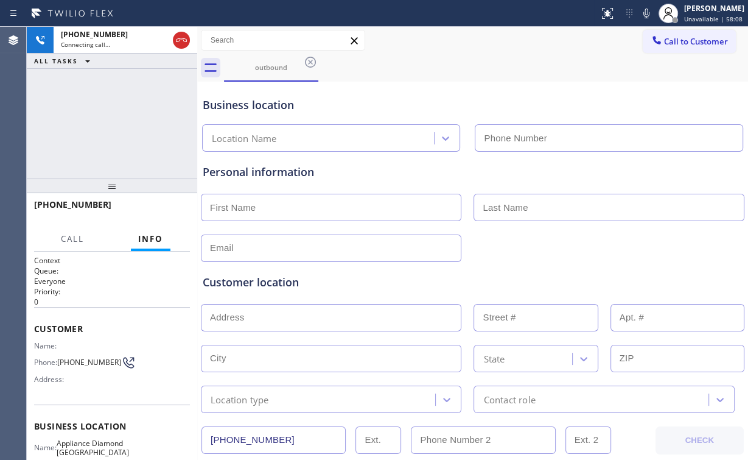
click at [152, 127] on div "[PHONE_NUMBER] Connecting call… ALL TASKS ALL TASKS ACTIVE TASKS TASKS IN WRAP …" at bounding box center [112, 103] width 171 height 152
type input "[PHONE_NUMBER]"
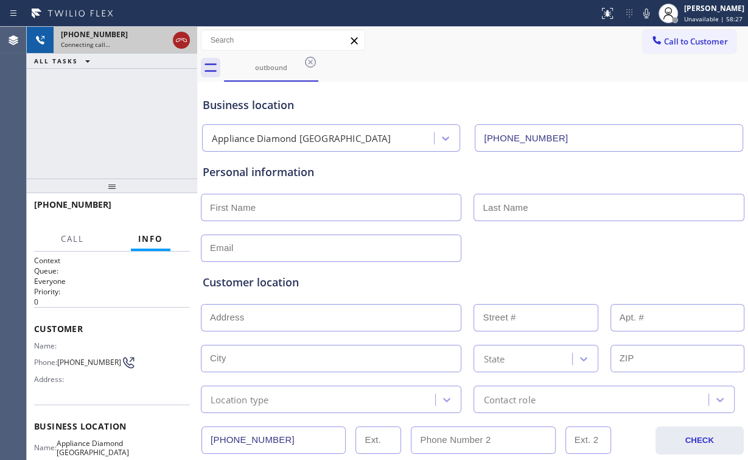
click at [181, 34] on icon at bounding box center [181, 40] width 15 height 15
drag, startPoint x: 266, startPoint y: 69, endPoint x: 324, endPoint y: 60, distance: 59.1
click at [266, 69] on div "outbound" at bounding box center [271, 67] width 92 height 9
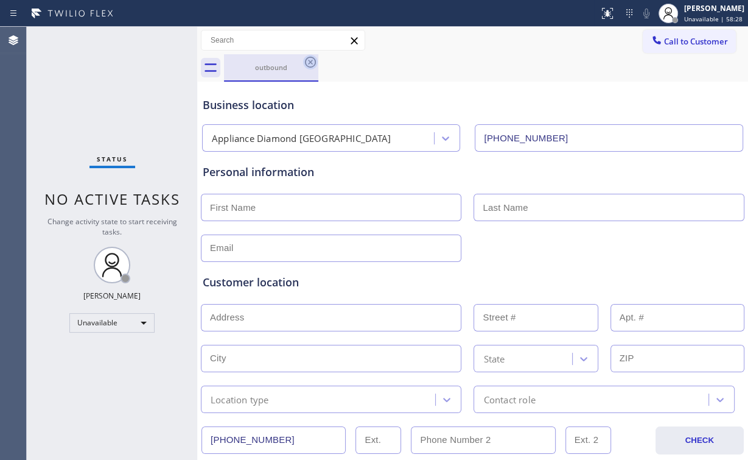
click at [312, 60] on icon at bounding box center [310, 62] width 11 height 11
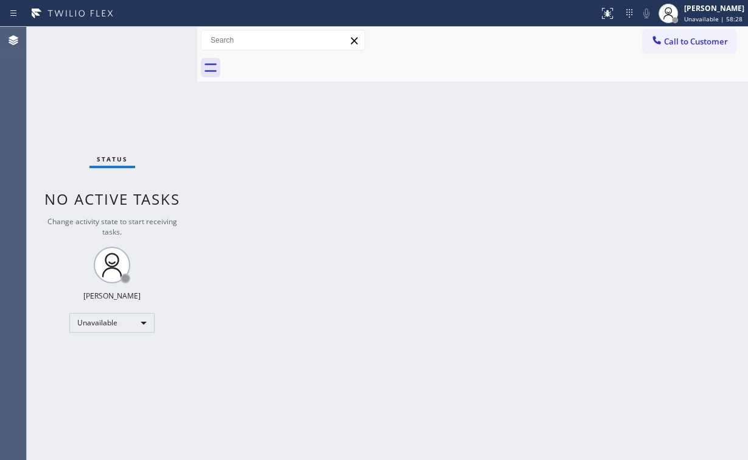
drag, startPoint x: 599, startPoint y: 102, endPoint x: 688, endPoint y: 71, distance: 93.6
click at [601, 103] on div "Back to Dashboard Change Sender ID Customers Technicians Select a contact Outbo…" at bounding box center [472, 243] width 551 height 433
click at [688, 44] on span "Call to Customer" at bounding box center [696, 41] width 64 height 11
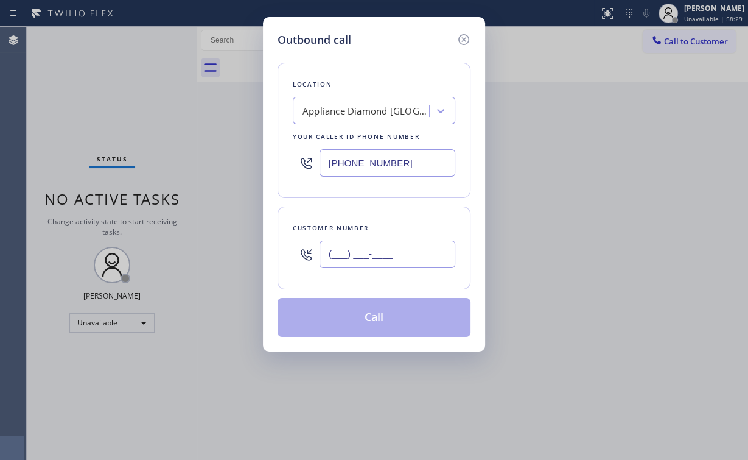
click at [404, 251] on input "(___) ___-____" at bounding box center [388, 254] width 136 height 27
paste input "650) 212-1290"
type input "[PHONE_NUMBER]"
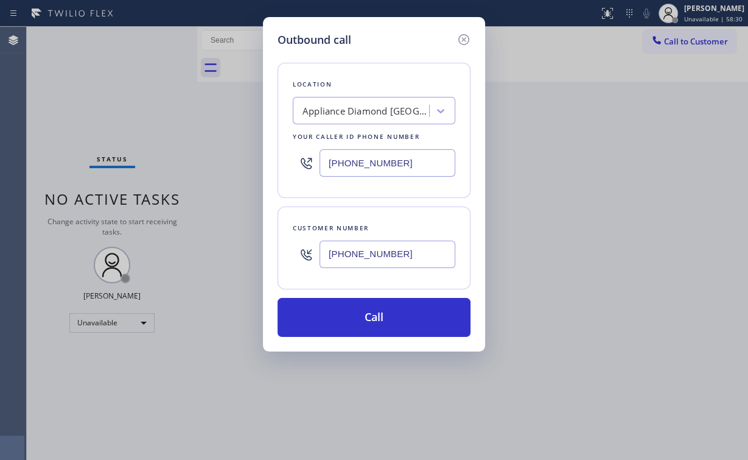
drag, startPoint x: 356, startPoint y: 317, endPoint x: 303, endPoint y: 452, distance: 144.6
click at [355, 320] on button "Call" at bounding box center [374, 317] width 193 height 39
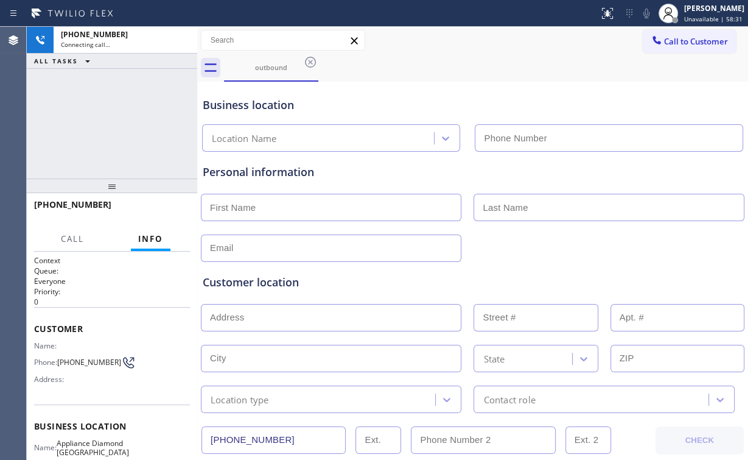
drag, startPoint x: 139, startPoint y: 111, endPoint x: 161, endPoint y: 123, distance: 24.5
click at [142, 110] on div "[PHONE_NUMBER] Connecting call… ALL TASKS ALL TASKS ACTIVE TASKS TASKS IN WRAP …" at bounding box center [112, 103] width 171 height 152
type input "[PHONE_NUMBER]"
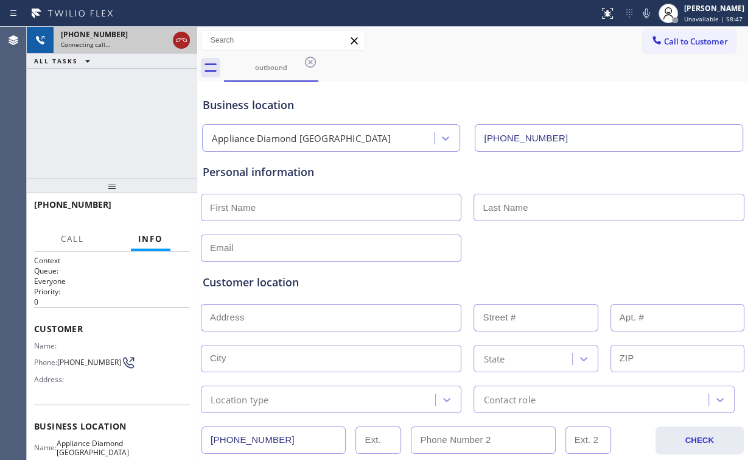
click at [182, 41] on icon at bounding box center [181, 40] width 15 height 15
drag, startPoint x: 283, startPoint y: 69, endPoint x: 312, endPoint y: 61, distance: 30.4
click at [287, 69] on div "outbound" at bounding box center [271, 67] width 92 height 9
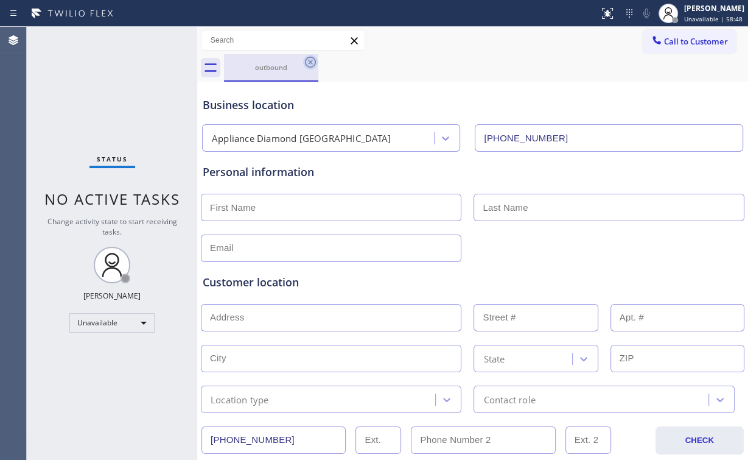
click at [313, 60] on icon at bounding box center [310, 62] width 15 height 15
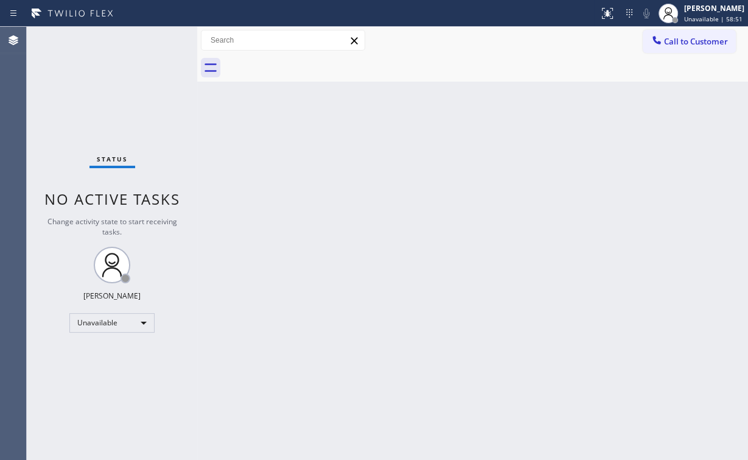
click at [503, 147] on div "Back to Dashboard Change Sender ID Customers Technicians Select a contact Outbo…" at bounding box center [472, 243] width 551 height 433
click at [658, 52] on button "Call to Customer" at bounding box center [689, 41] width 93 height 23
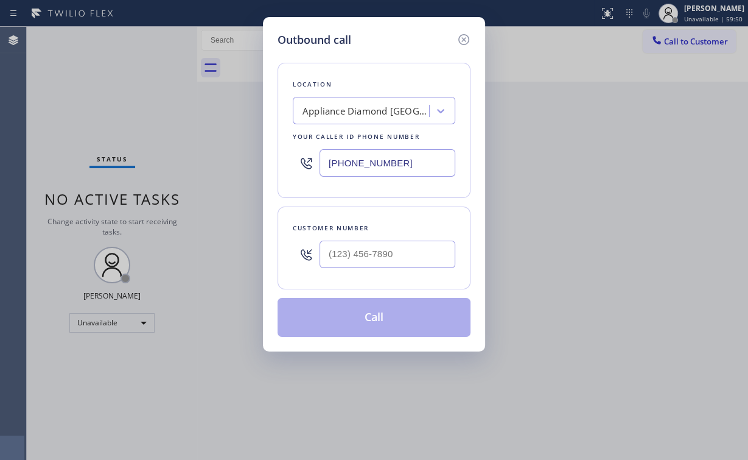
drag, startPoint x: 391, startPoint y: 168, endPoint x: 246, endPoint y: 158, distance: 145.3
click at [246, 158] on div "Outbound call Location Appliance Diamond [GEOGRAPHIC_DATA] Your caller id phone…" at bounding box center [374, 230] width 748 height 460
paste input "855) 666-9755"
type input "[PHONE_NUMBER]"
click at [399, 239] on div at bounding box center [388, 254] width 136 height 40
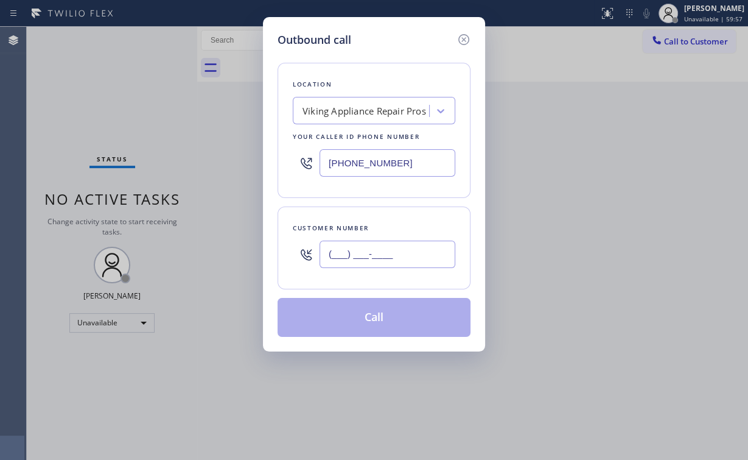
click at [401, 256] on input "(___) ___-____" at bounding box center [388, 254] width 136 height 27
paste input "510) 303-7803"
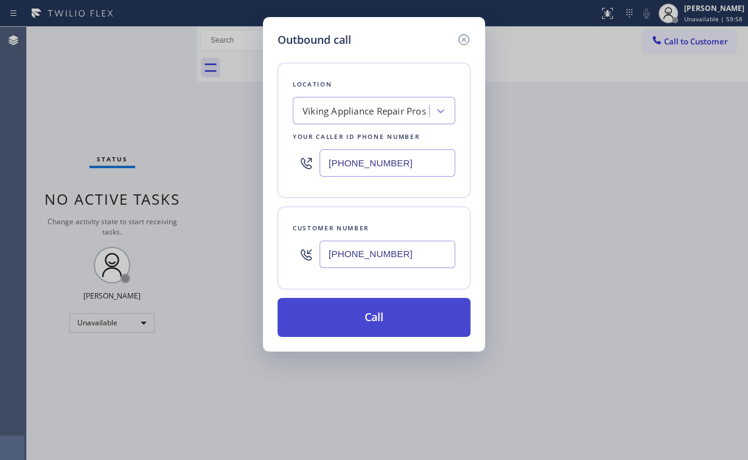
type input "[PHONE_NUMBER]"
click at [353, 322] on button "Call" at bounding box center [374, 317] width 193 height 39
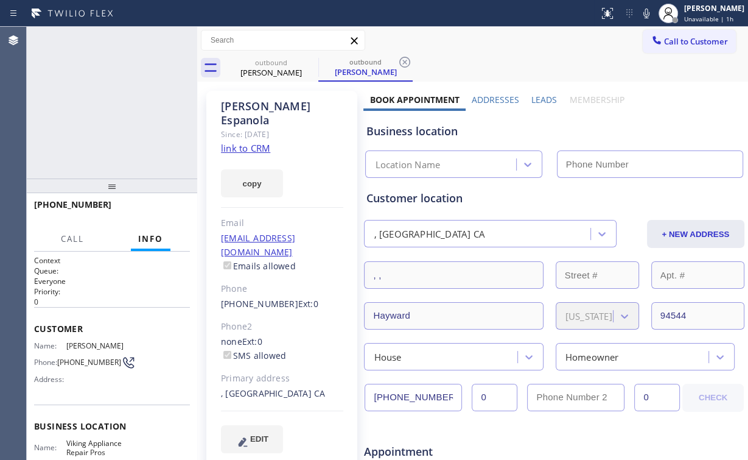
type input "[PHONE_NUMBER]"
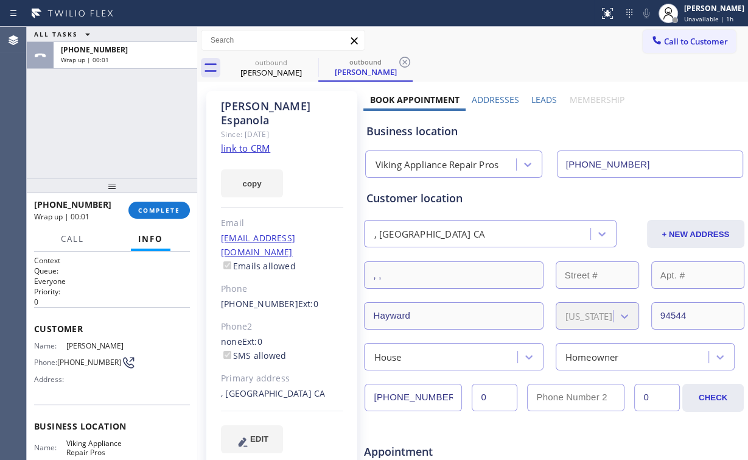
click at [145, 112] on div "ALL TASKS ALL TASKS ACTIVE TASKS TASKS IN WRAP UP [PHONE_NUMBER] Wrap up | 00:01" at bounding box center [112, 103] width 171 height 152
click at [159, 206] on span "COMPLETE" at bounding box center [159, 210] width 42 height 9
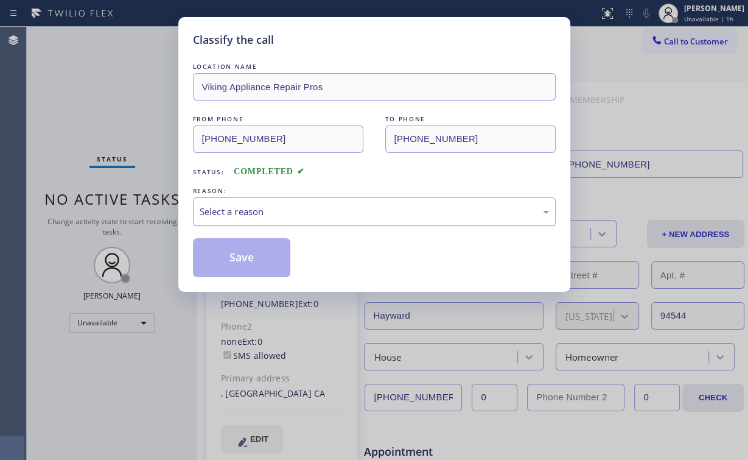
click at [220, 208] on div "Select a reason" at bounding box center [375, 212] width 350 height 14
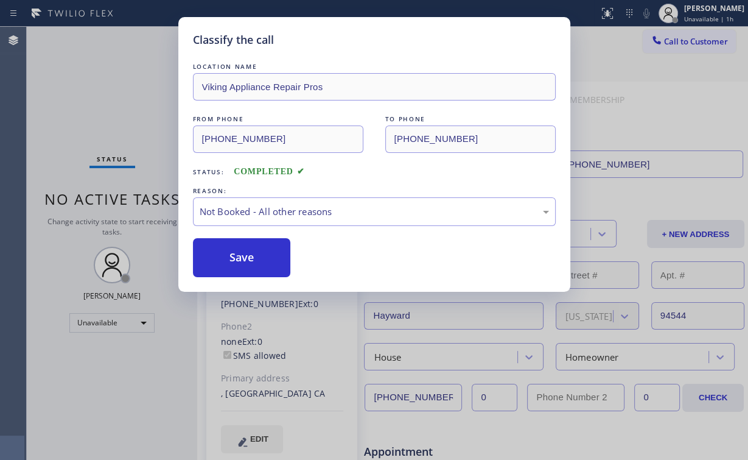
drag, startPoint x: 239, startPoint y: 261, endPoint x: 51, endPoint y: 73, distance: 265.2
click at [237, 258] on button "Save" at bounding box center [242, 257] width 98 height 39
drag, startPoint x: 51, startPoint y: 73, endPoint x: 81, endPoint y: 0, distance: 78.9
click at [51, 70] on div "Classify the call LOCATION NAME Viking Appliance Repair Pros FROM PHONE [PHONE_…" at bounding box center [374, 230] width 748 height 460
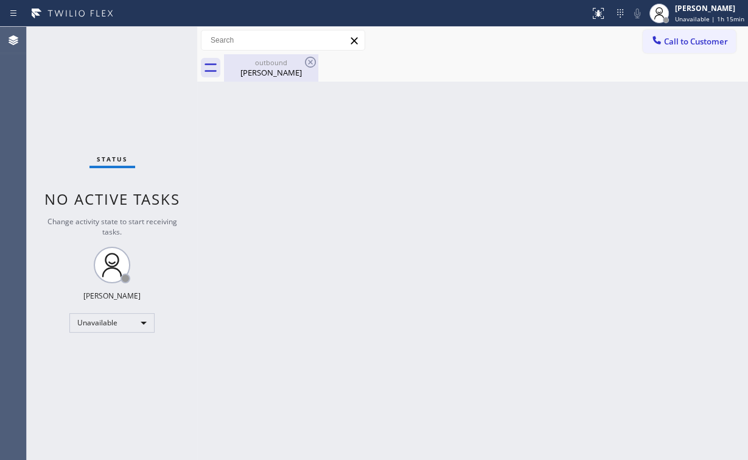
click at [279, 69] on div "[PERSON_NAME]" at bounding box center [271, 72] width 92 height 11
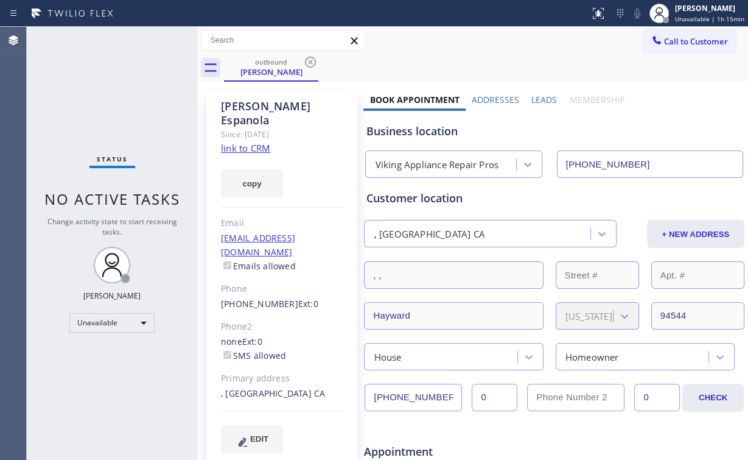
click at [309, 62] on icon at bounding box center [310, 62] width 15 height 15
